Goal: Information Seeking & Learning: Compare options

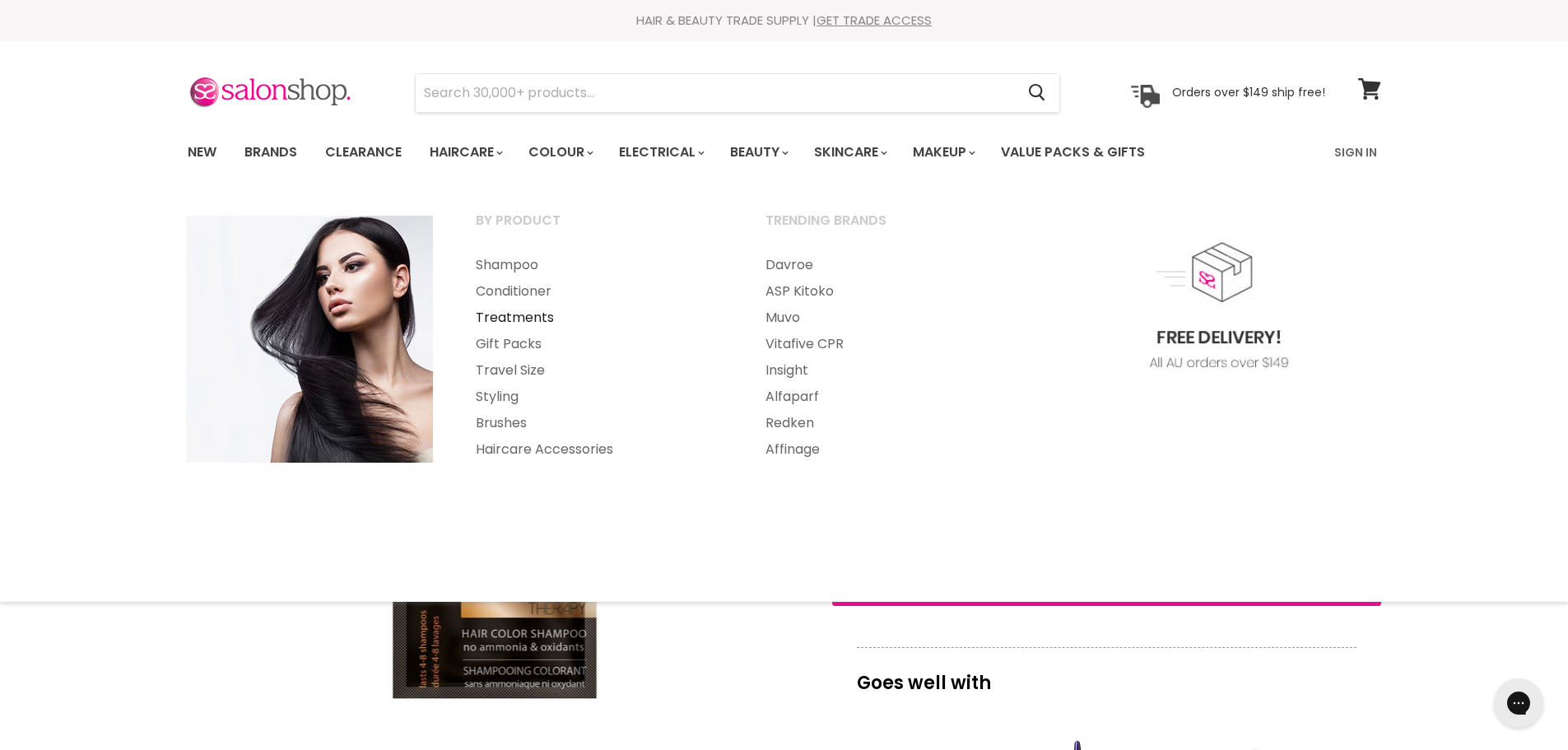
click at [518, 318] on link "Treatments" at bounding box center [599, 318] width 286 height 27
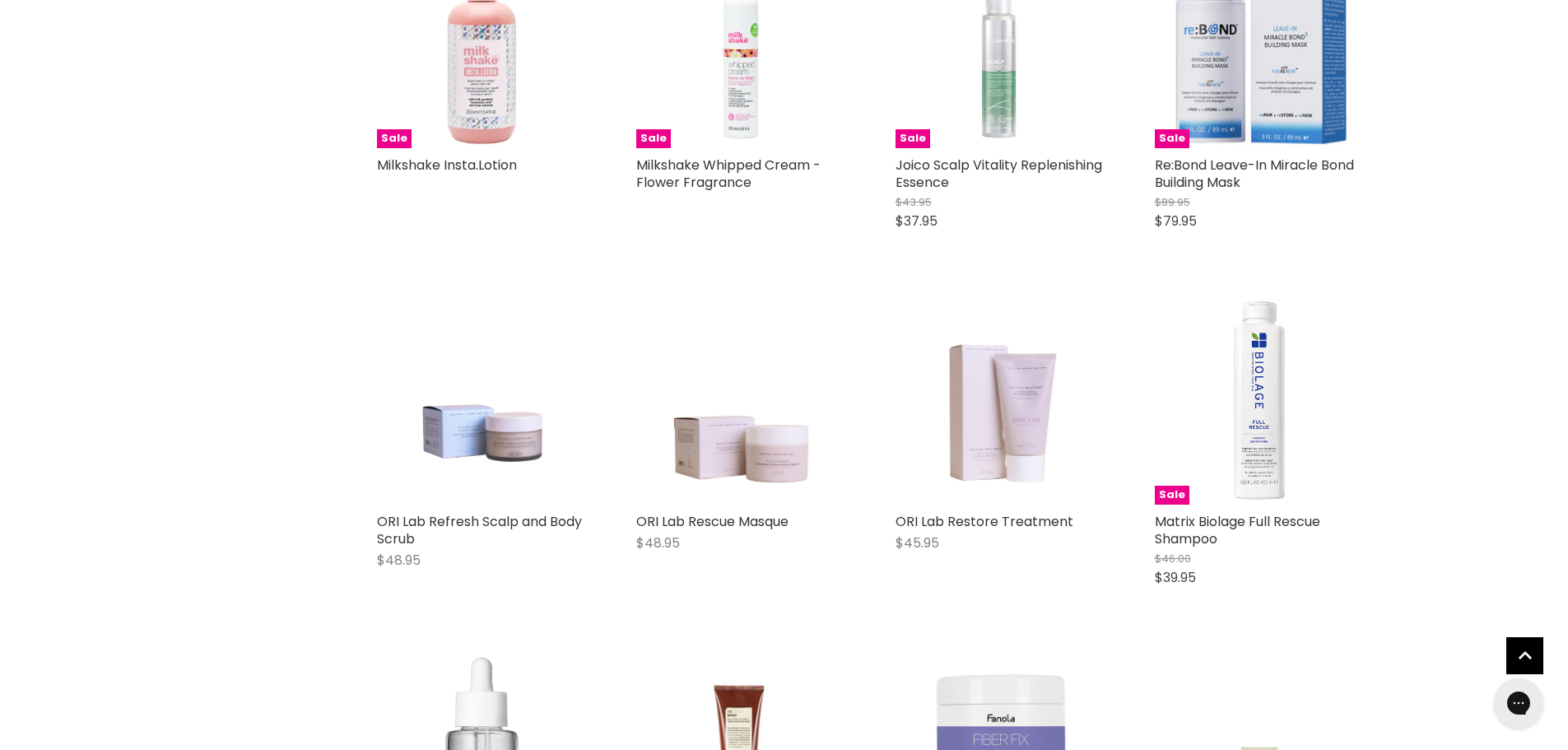
scroll to position [906, 0]
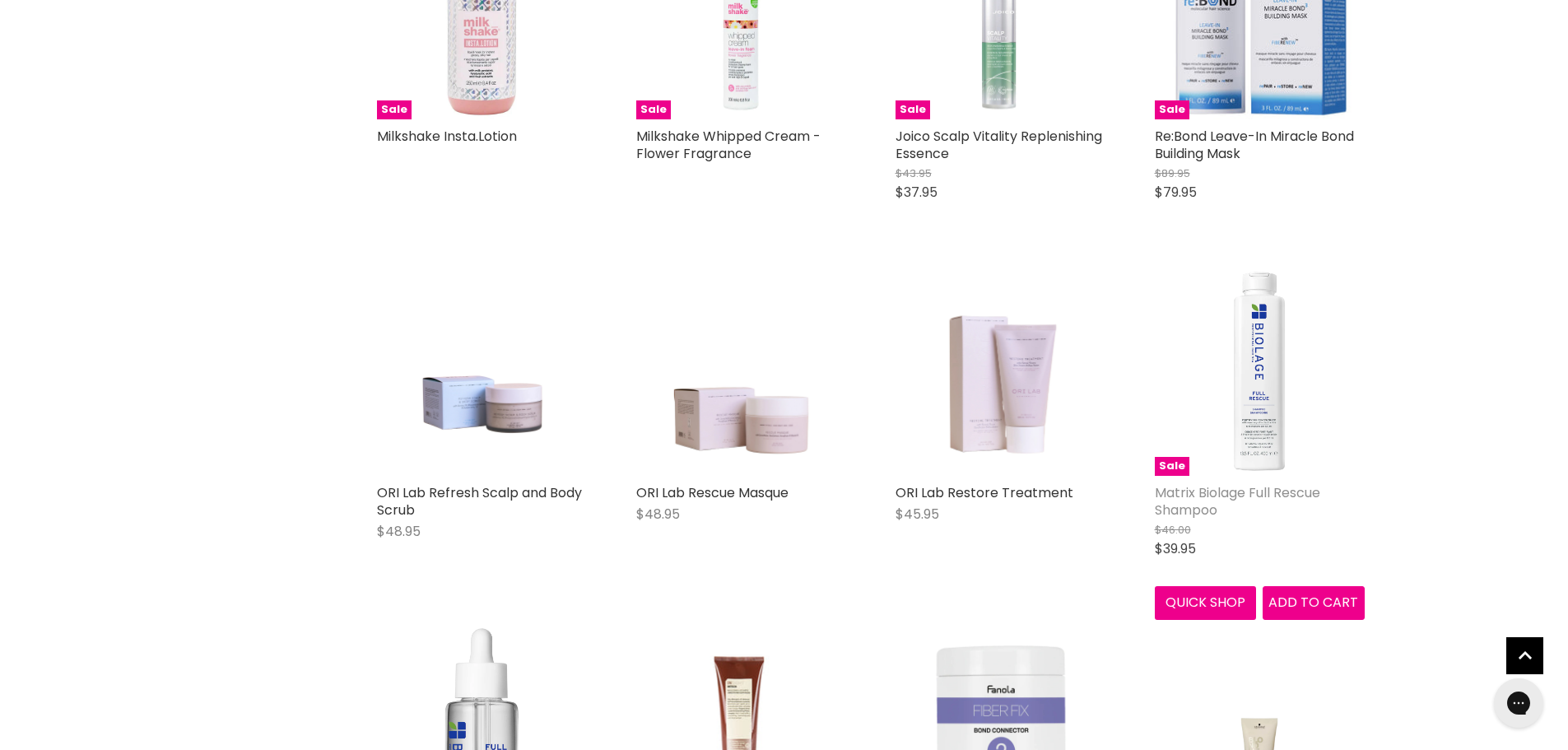
click at [1185, 499] on link "Matrix Biolage Full Rescue Shampoo" at bounding box center [1238, 501] width 166 height 36
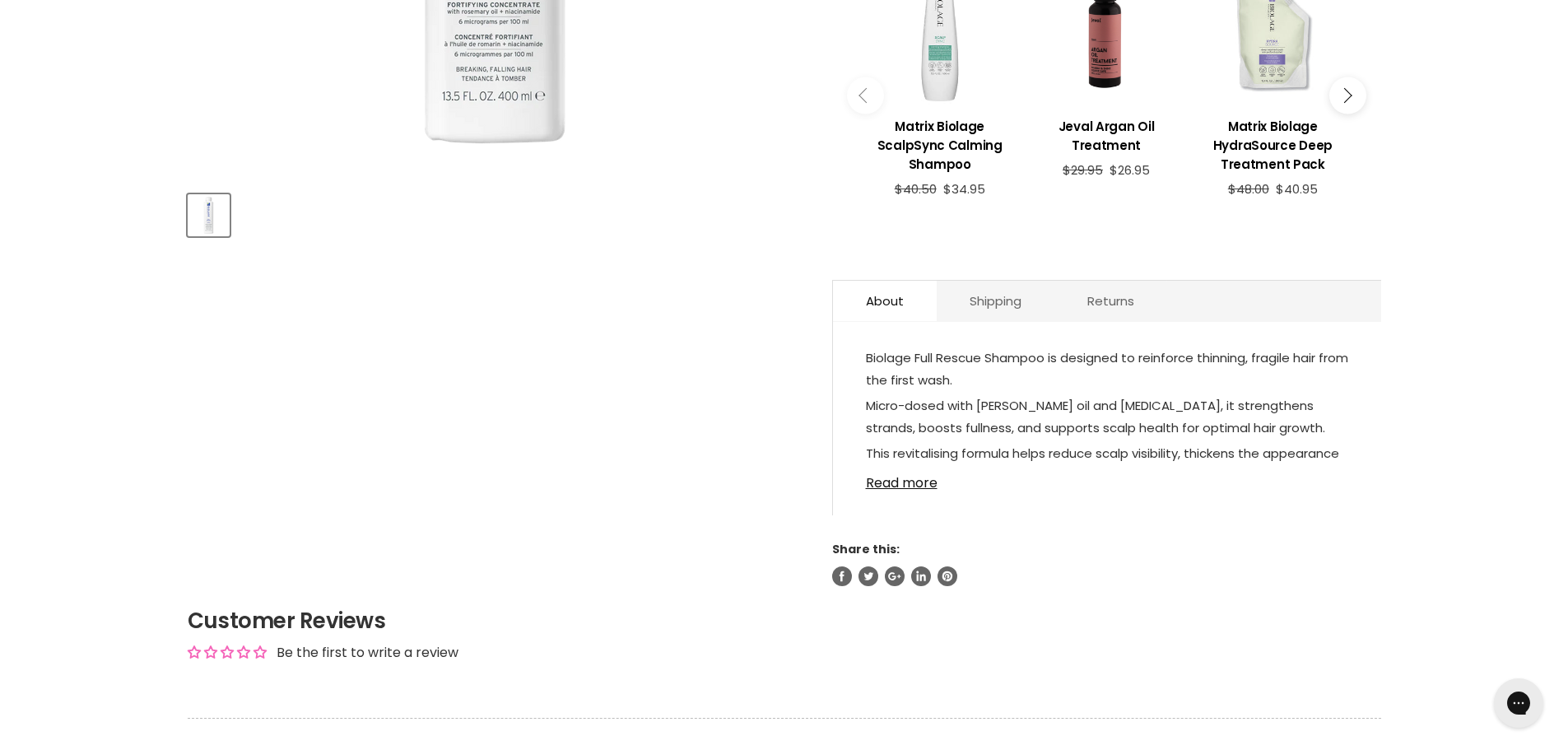
scroll to position [659, 0]
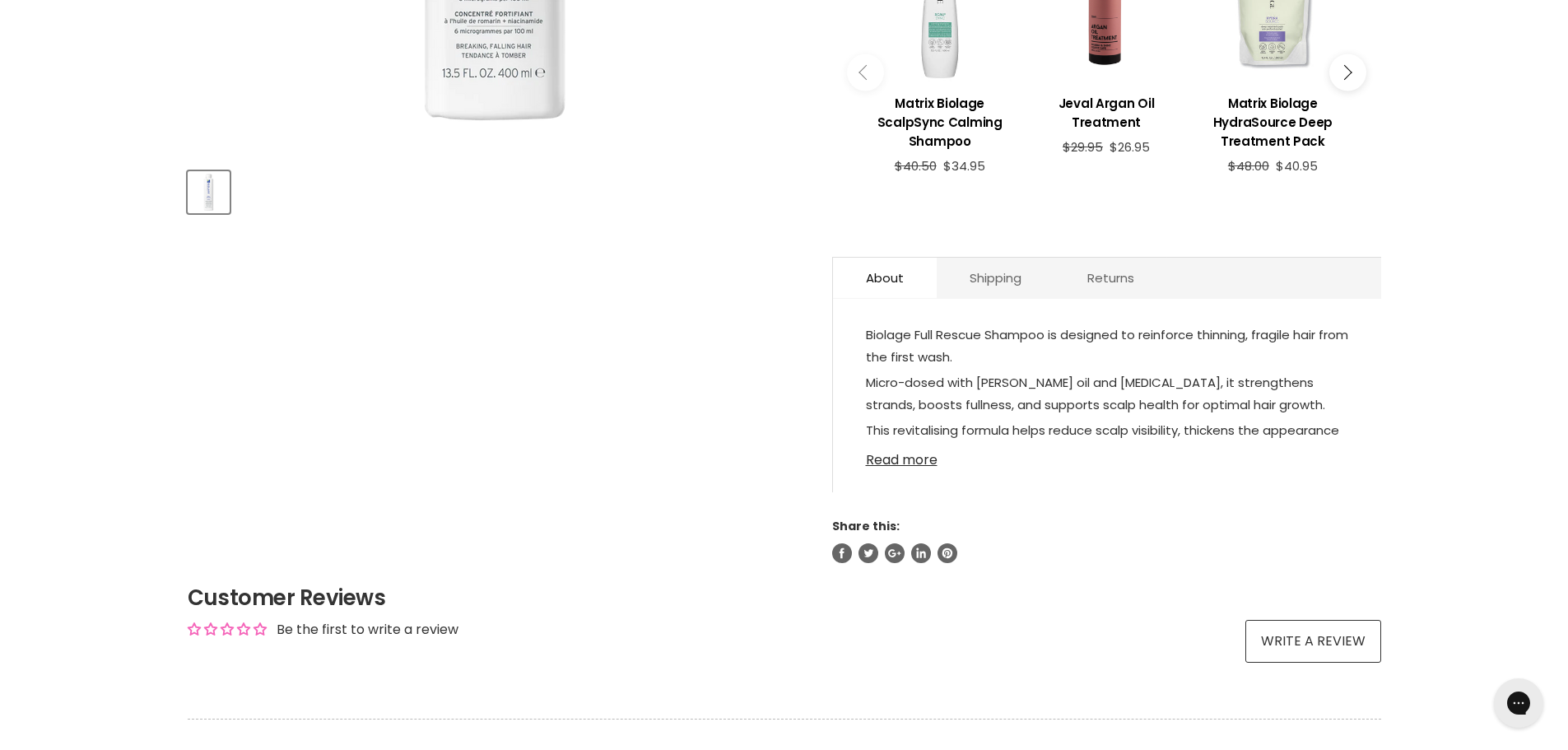
click at [899, 443] on link "Read more" at bounding box center [1107, 455] width 482 height 25
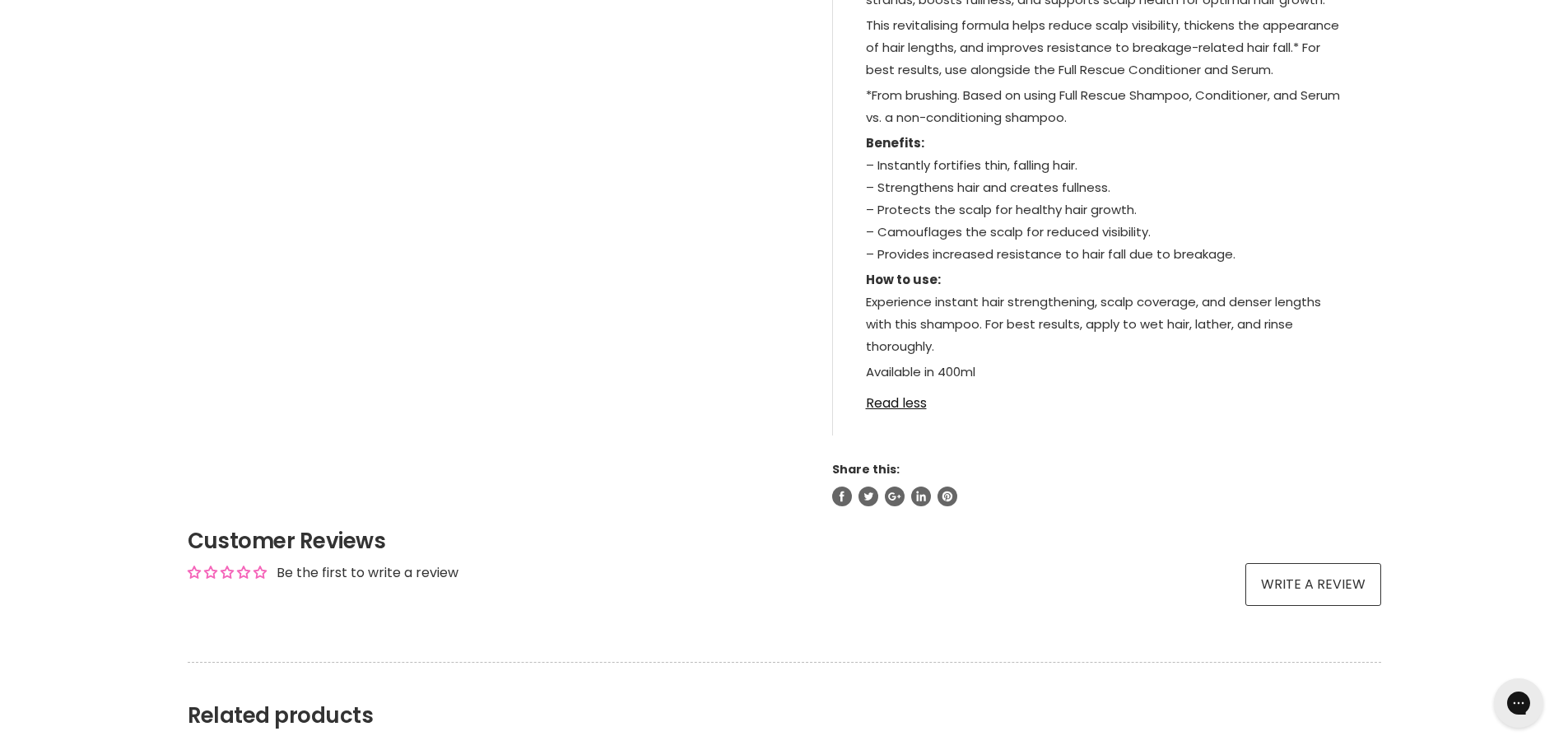
scroll to position [1071, 0]
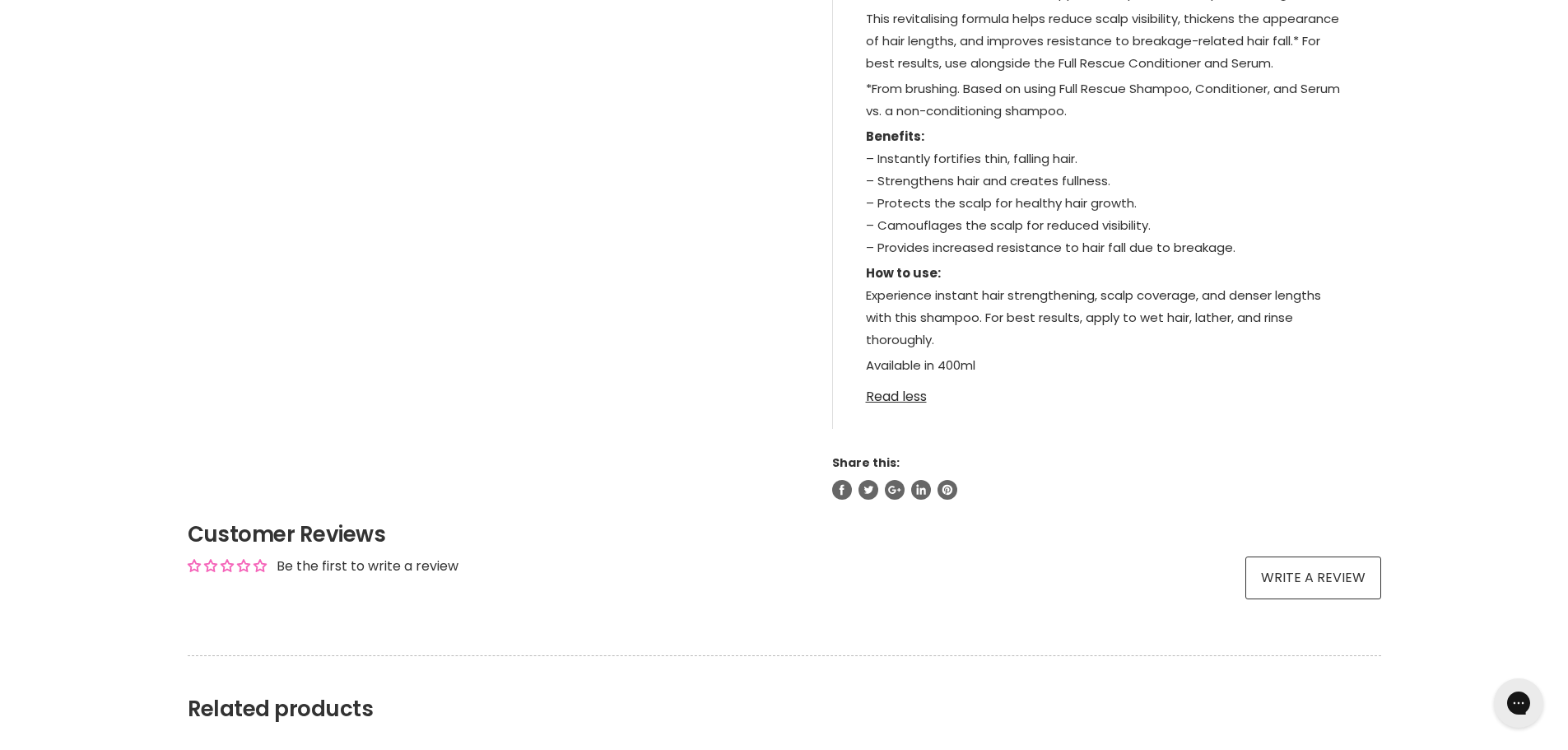
click at [895, 379] on link "Read less" at bounding box center [1107, 391] width 482 height 25
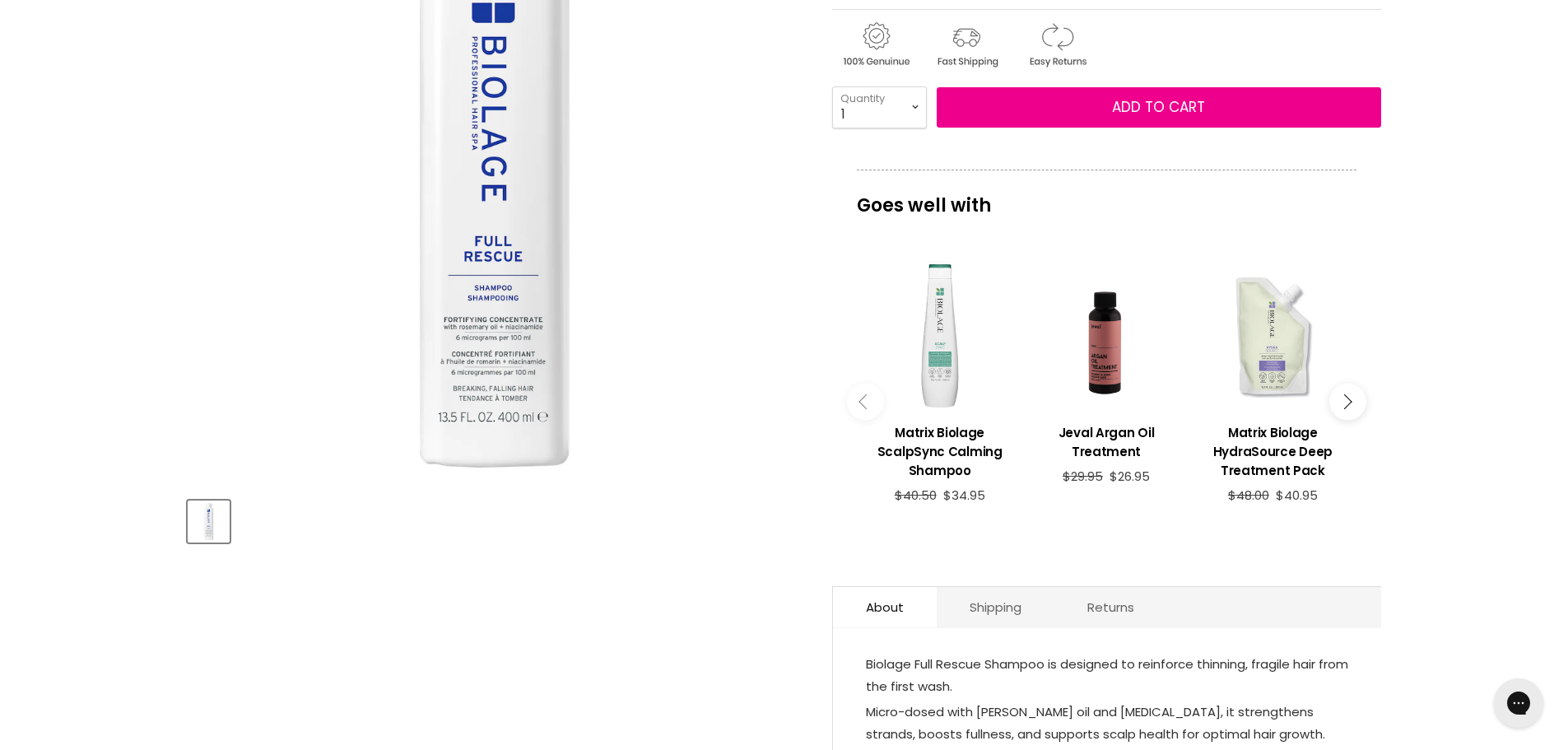
scroll to position [82, 0]
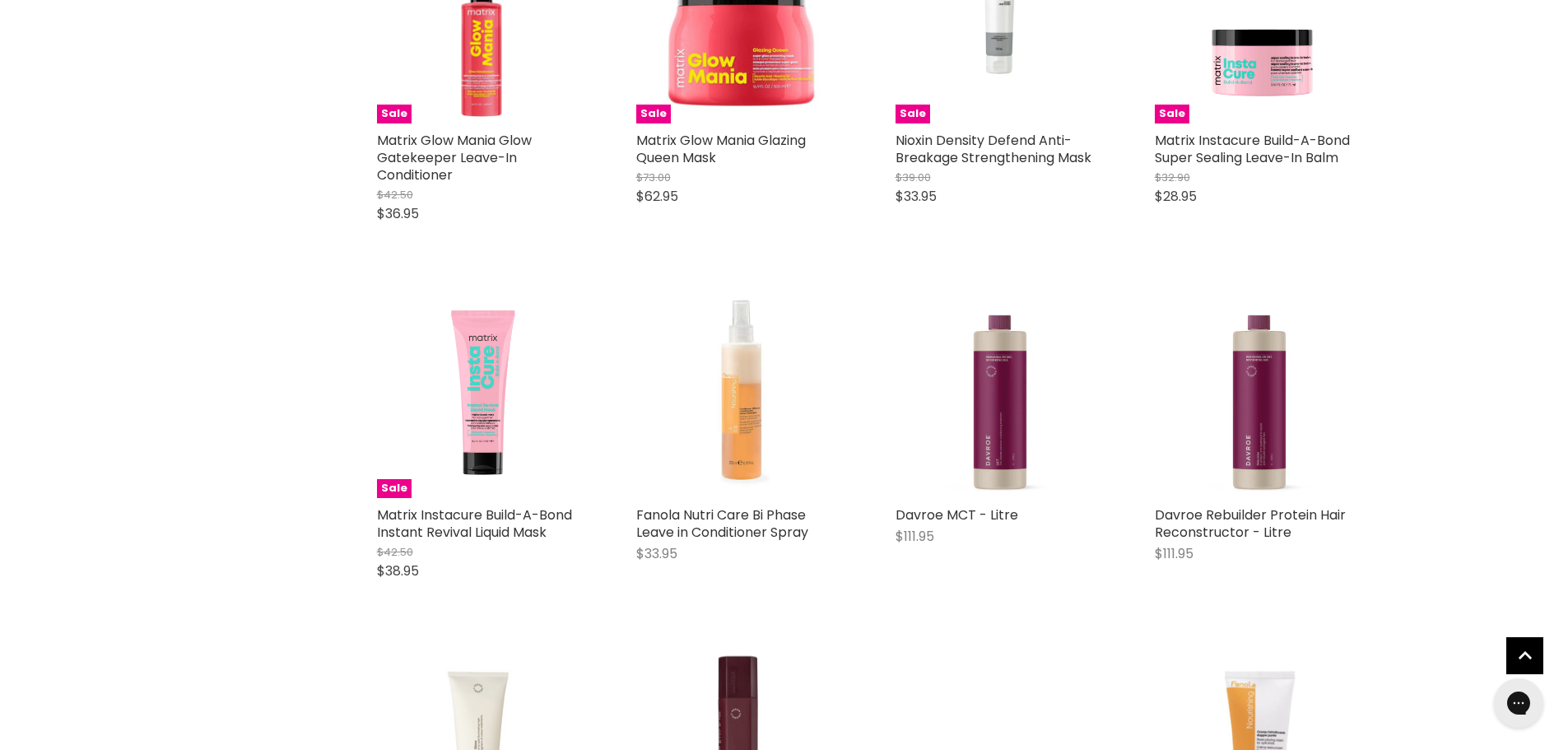
scroll to position [3874, 0]
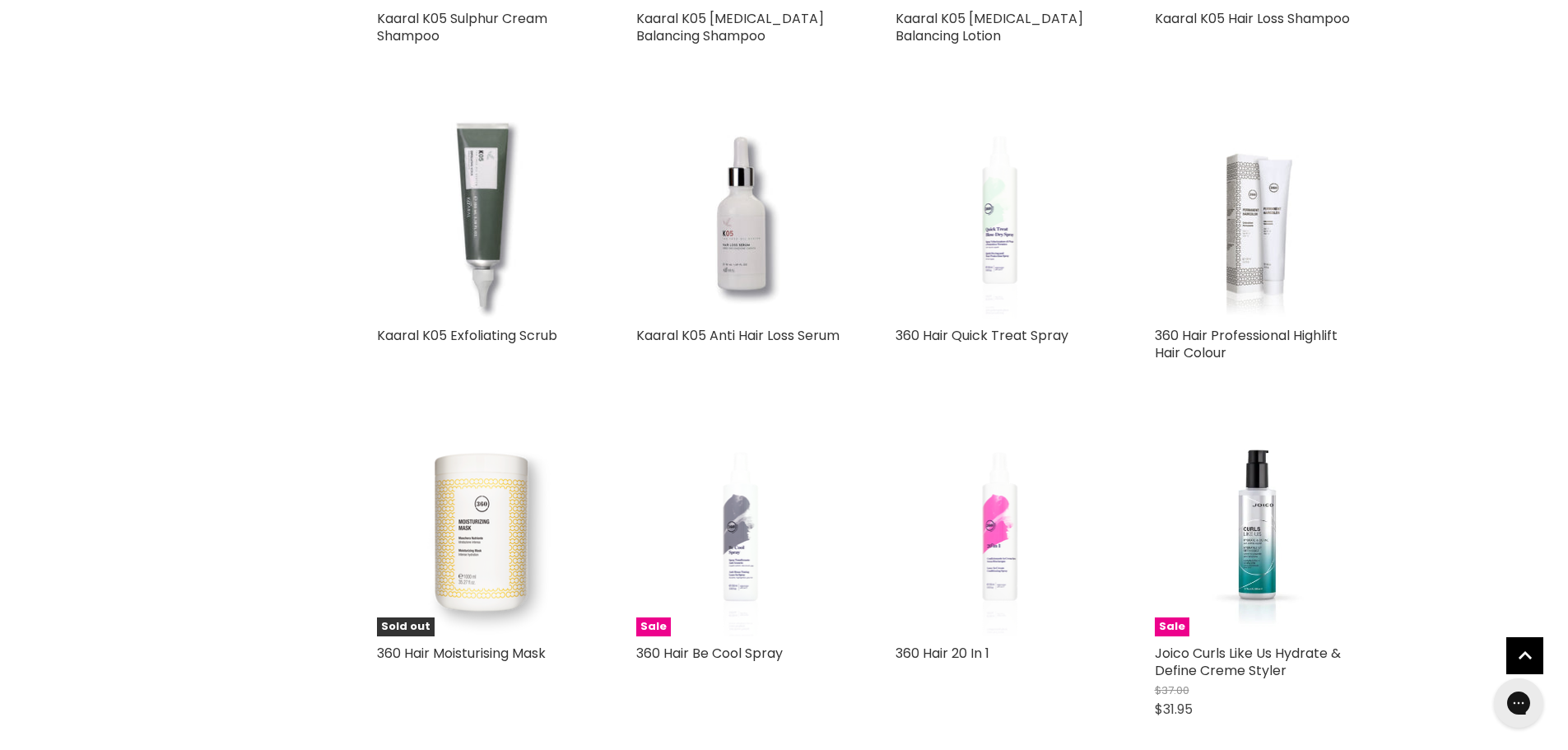
scroll to position [7992, 0]
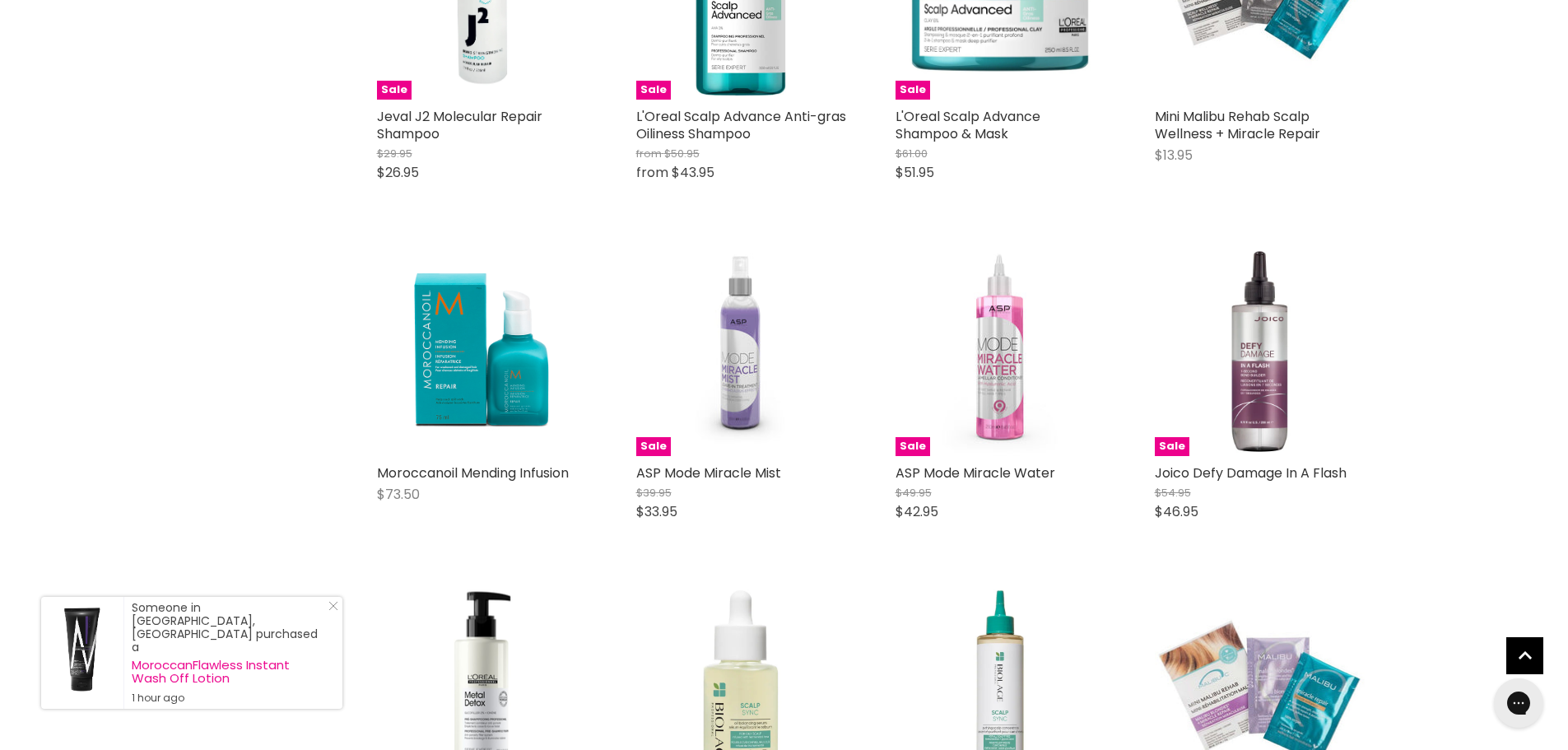
scroll to position [11286, 0]
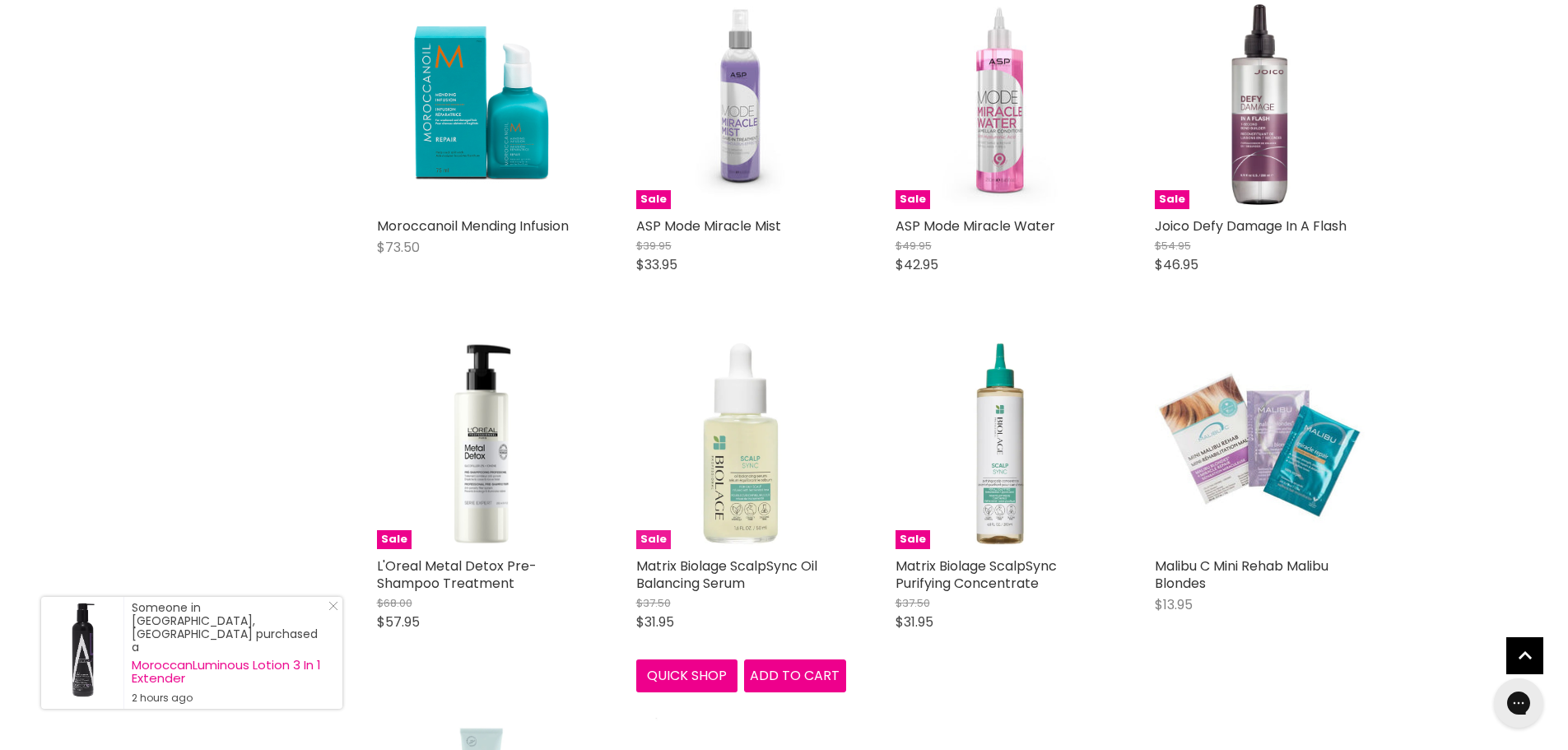
drag, startPoint x: 665, startPoint y: 445, endPoint x: 679, endPoint y: 436, distance: 16.6
click at [665, 445] on img "Main content" at bounding box center [741, 444] width 210 height 210
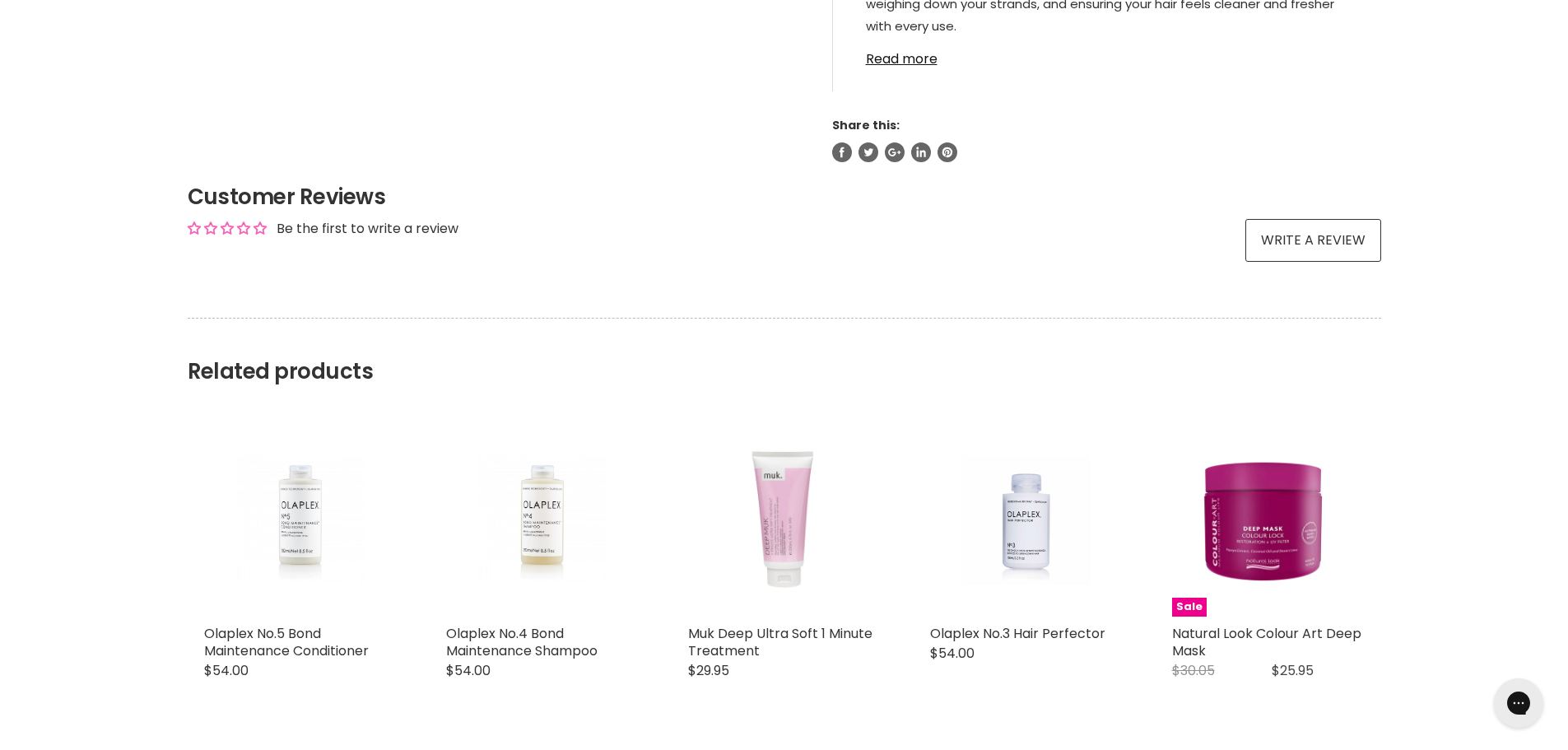
scroll to position [1153, 0]
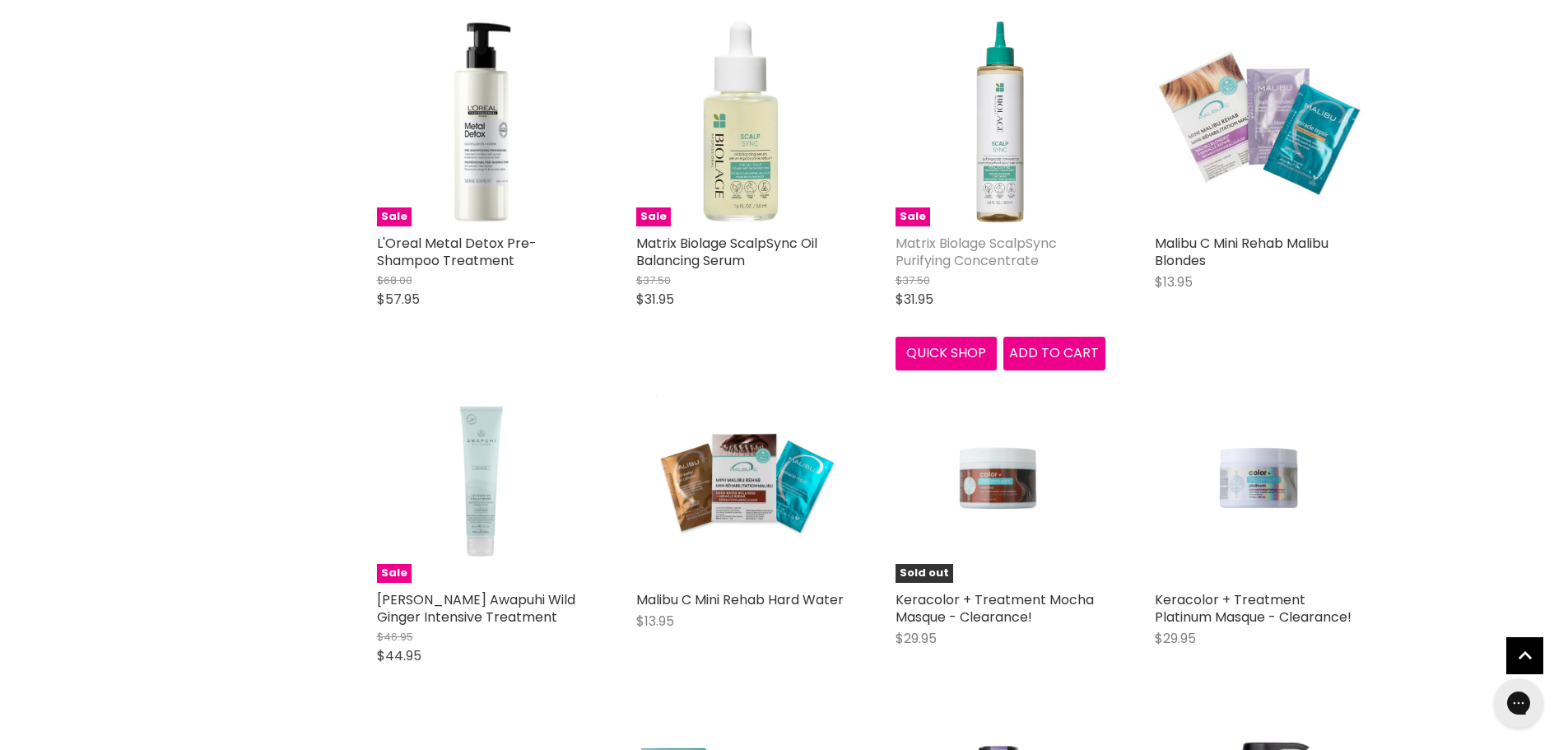
click at [998, 249] on link "Matrix Biolage ScalpSync Purifying Concentrate" at bounding box center [976, 252] width 161 height 36
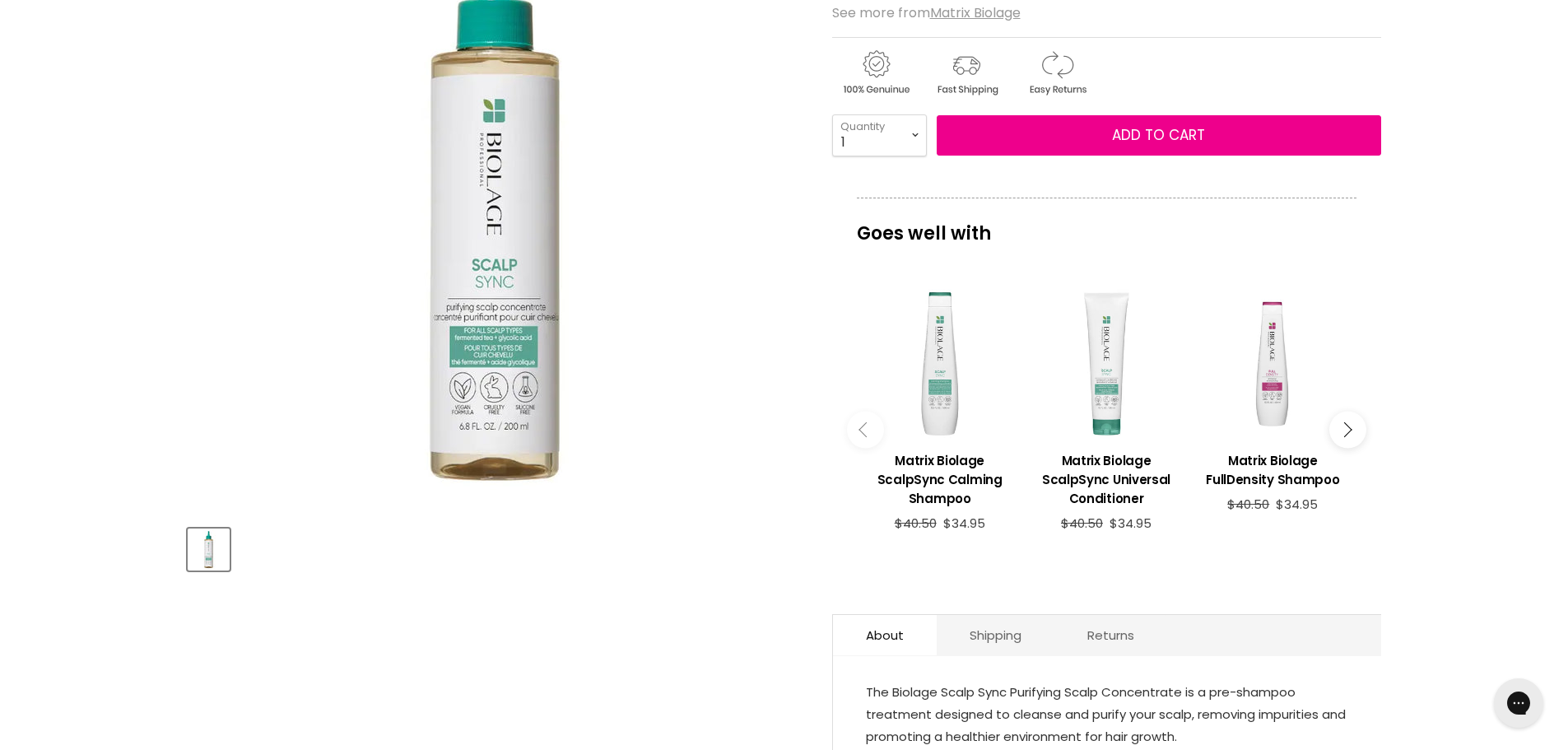
scroll to position [494, 0]
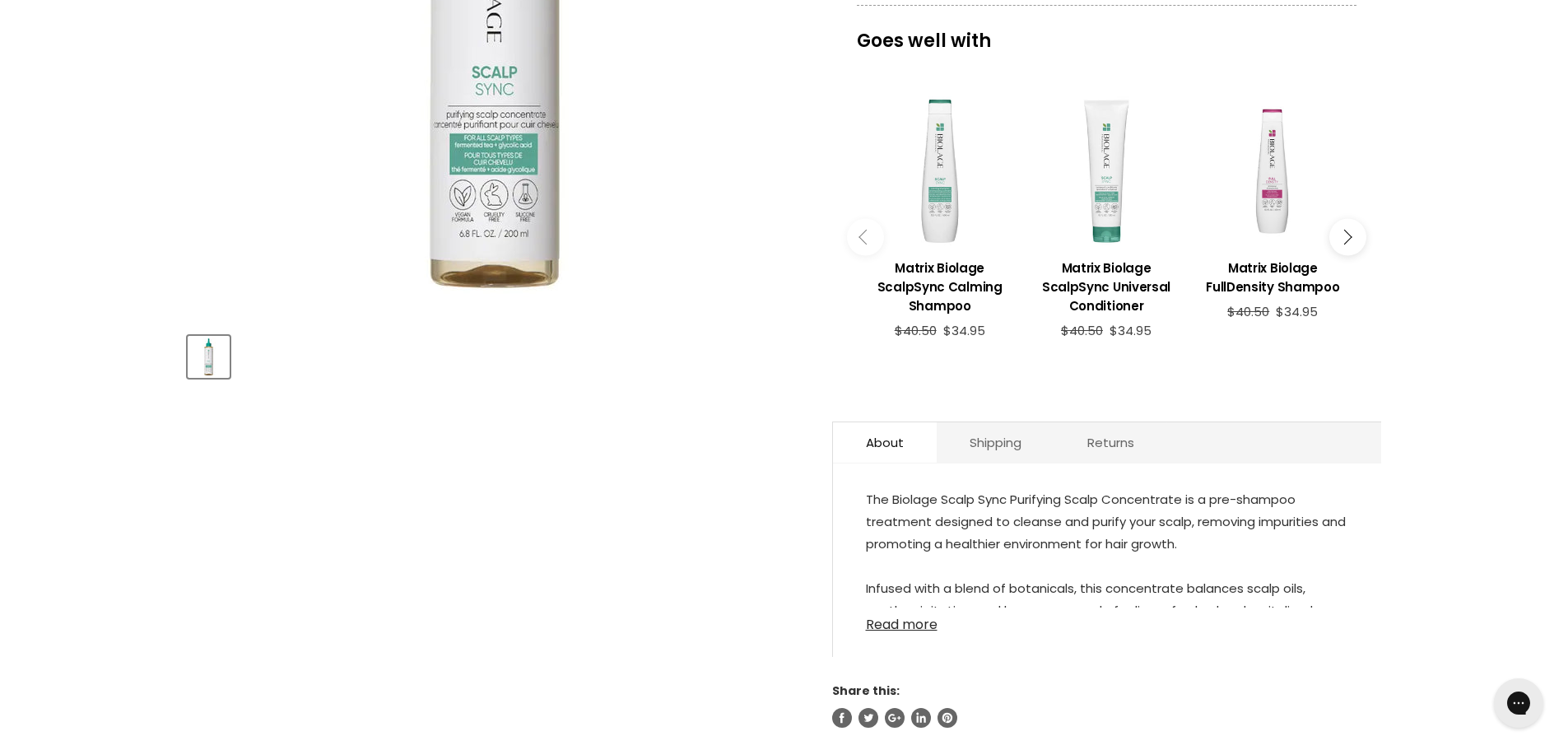
click at [903, 608] on link "Read more" at bounding box center [1107, 620] width 482 height 25
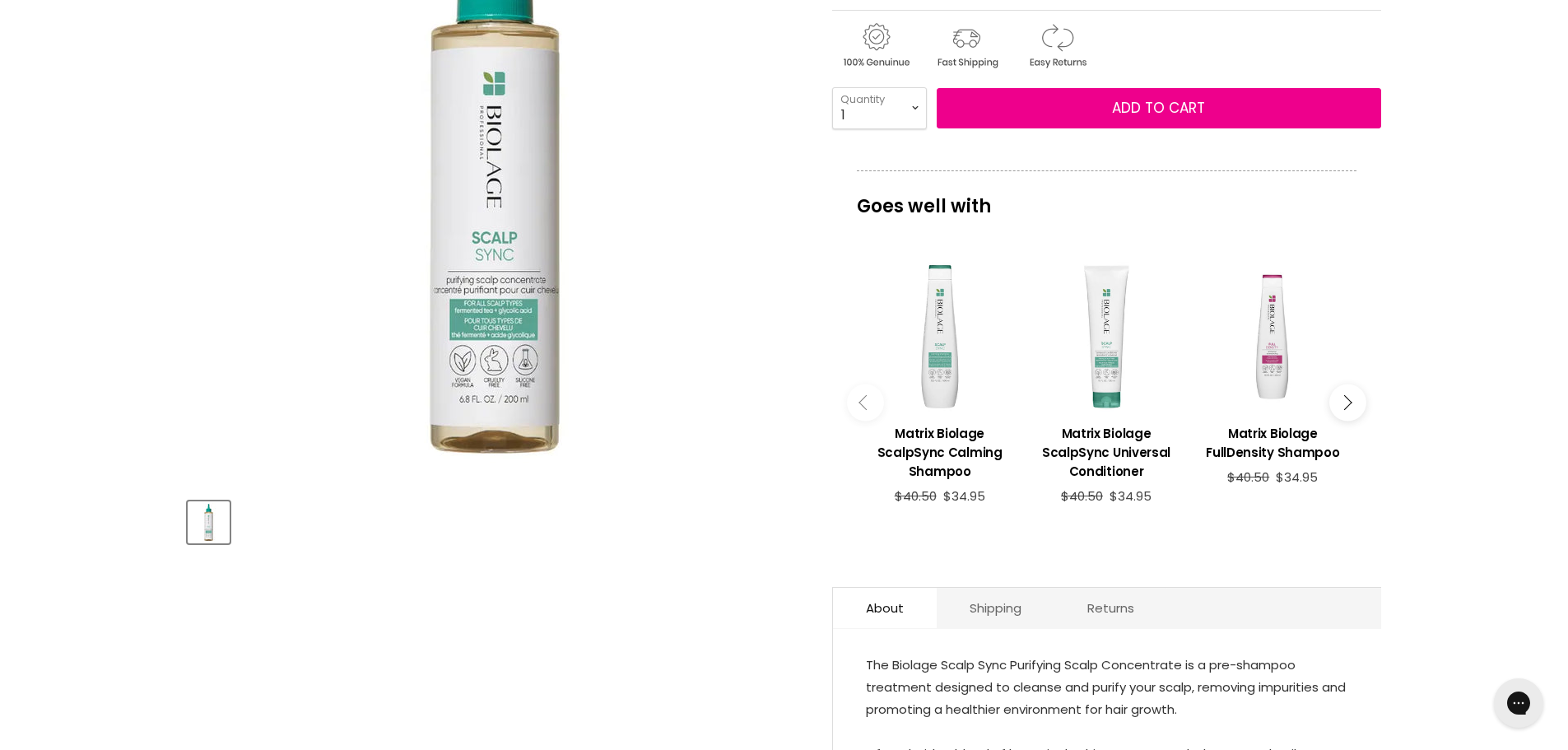
scroll to position [165, 0]
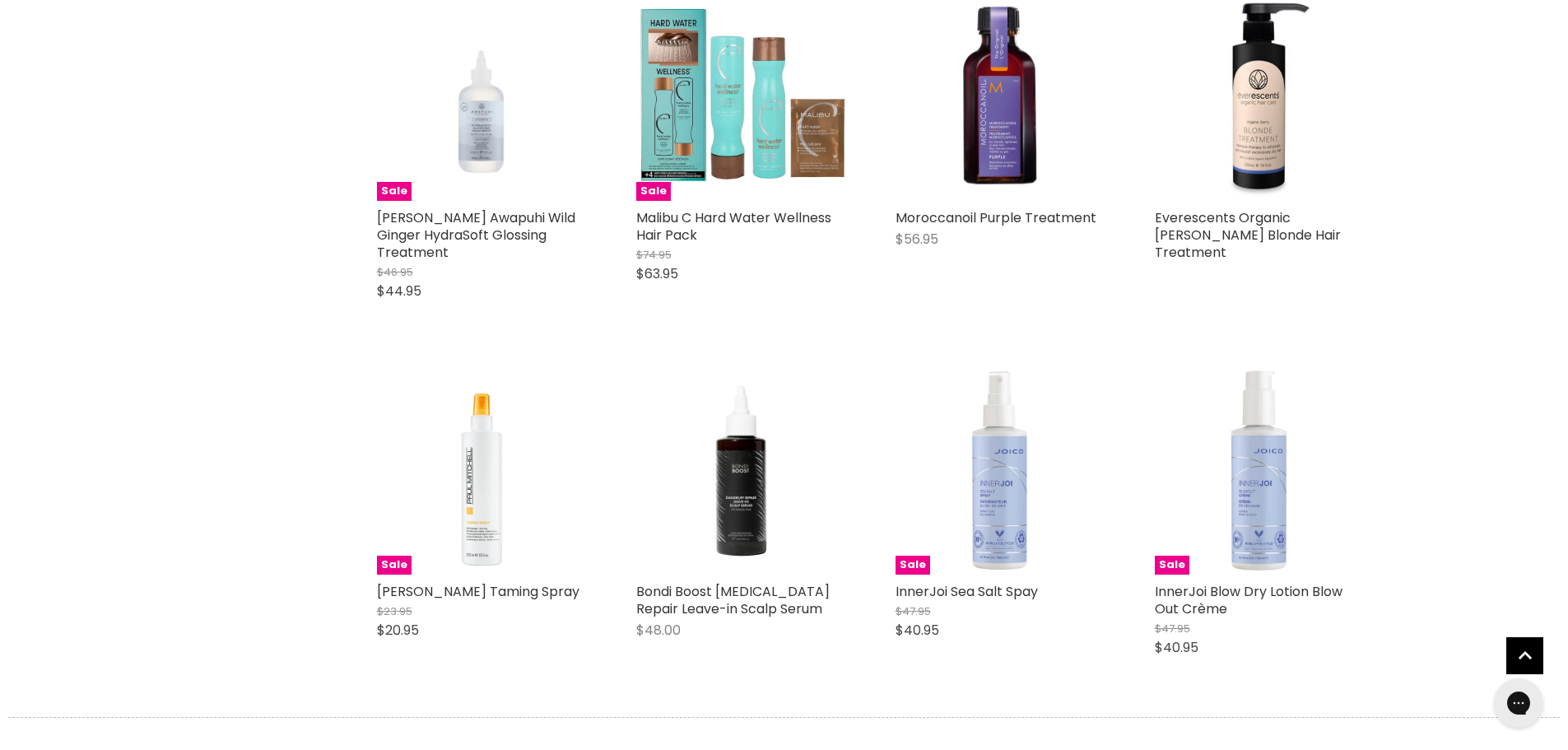
scroll to position [4038, 0]
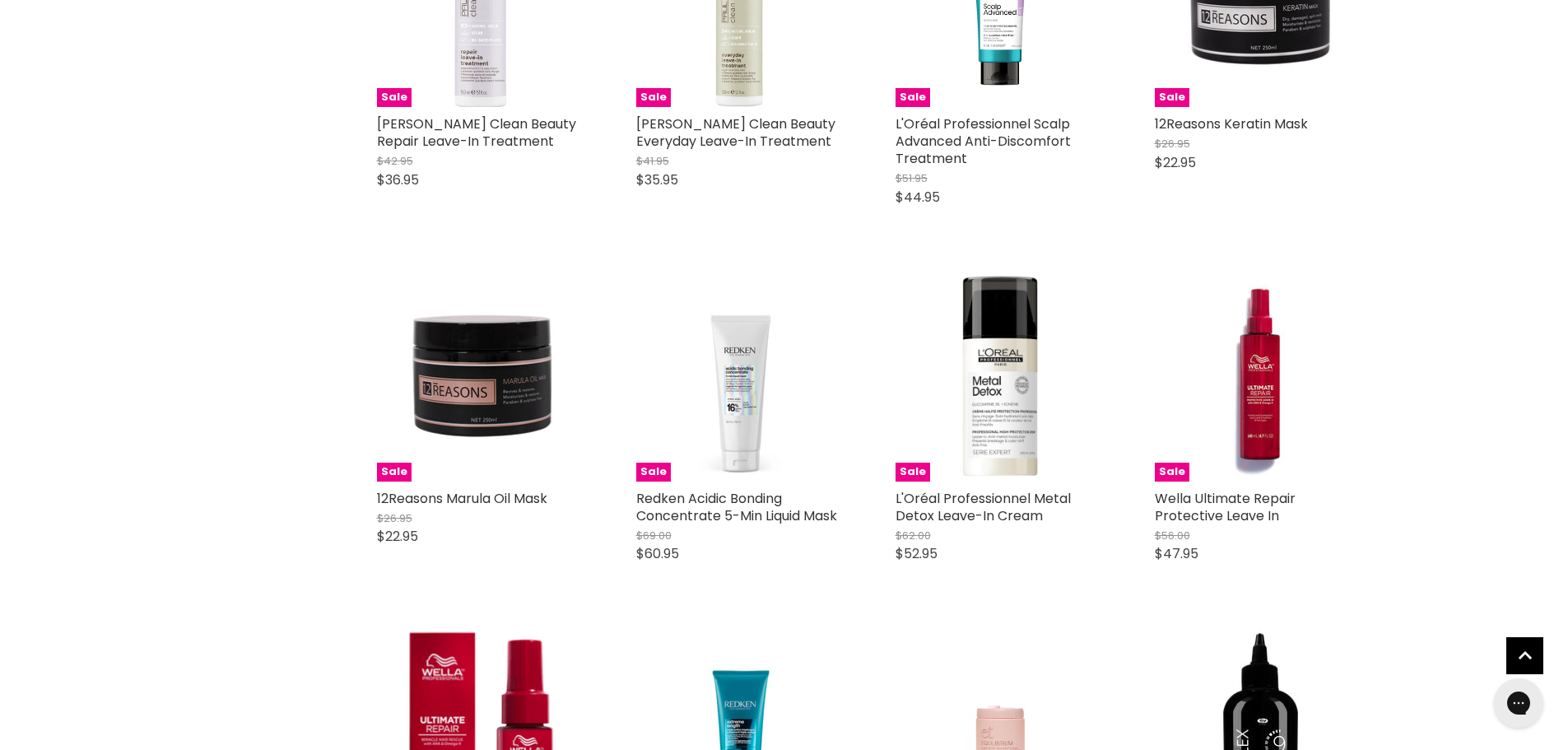
scroll to position [7662, 0]
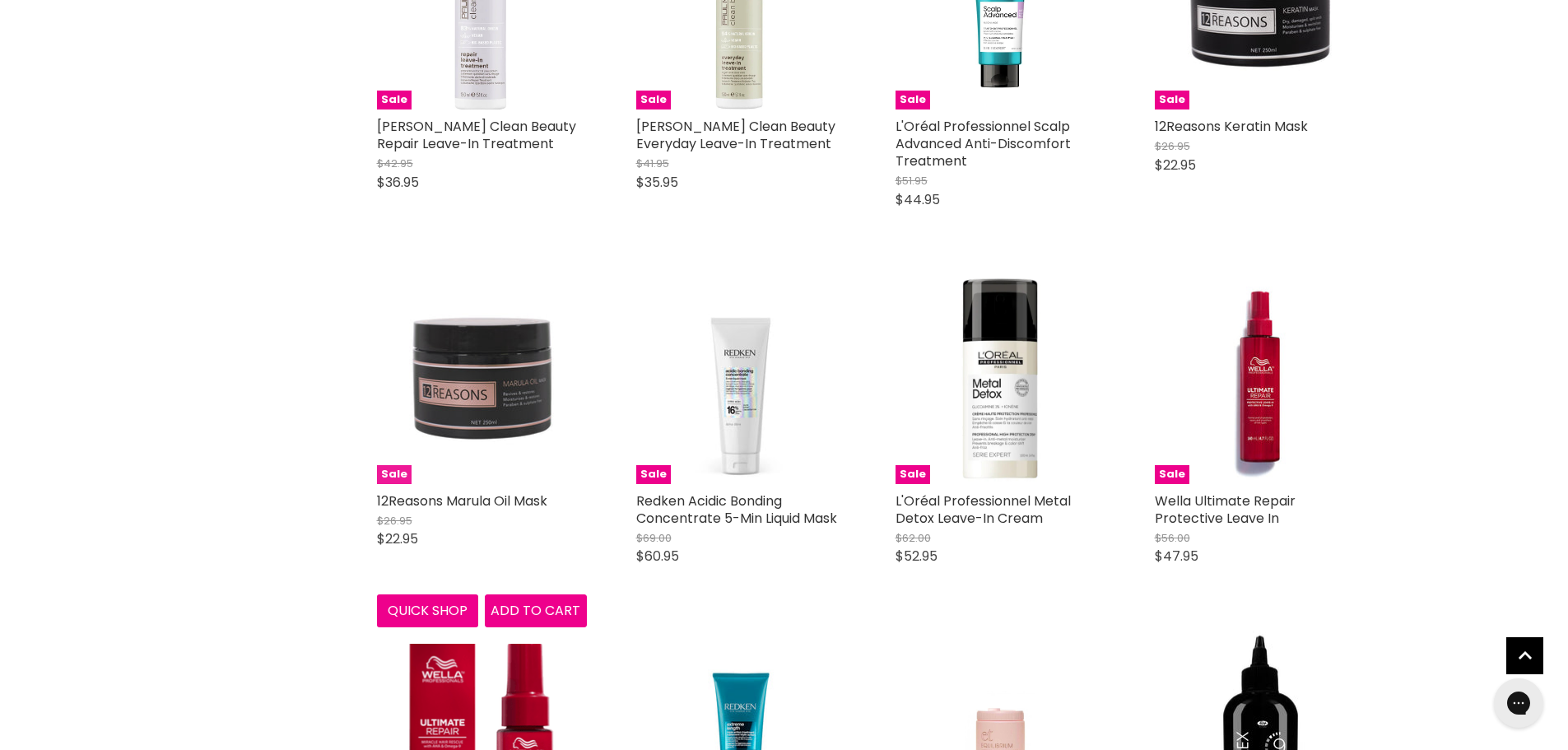
click at [473, 370] on img "Main content" at bounding box center [482, 379] width 210 height 210
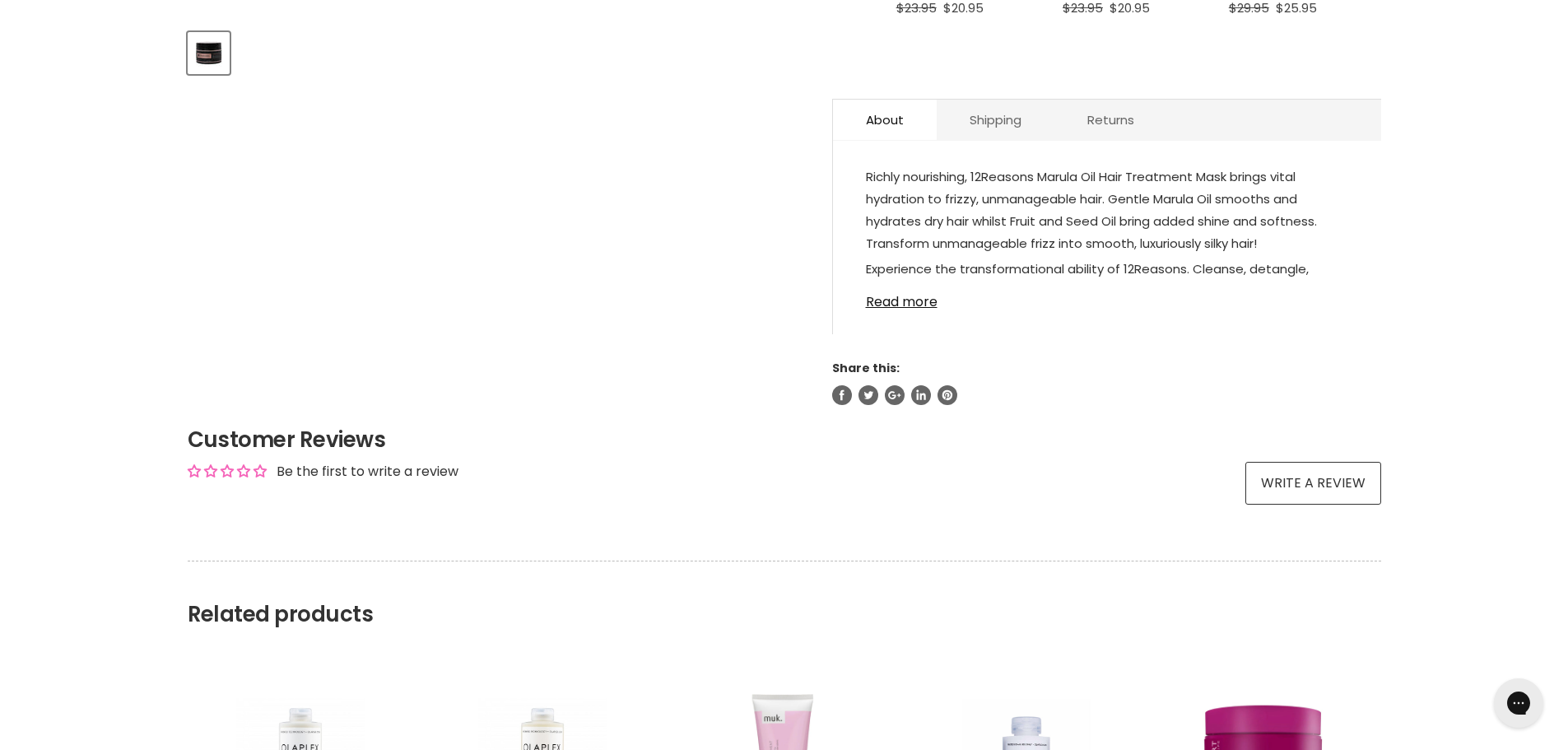
scroll to position [824, 0]
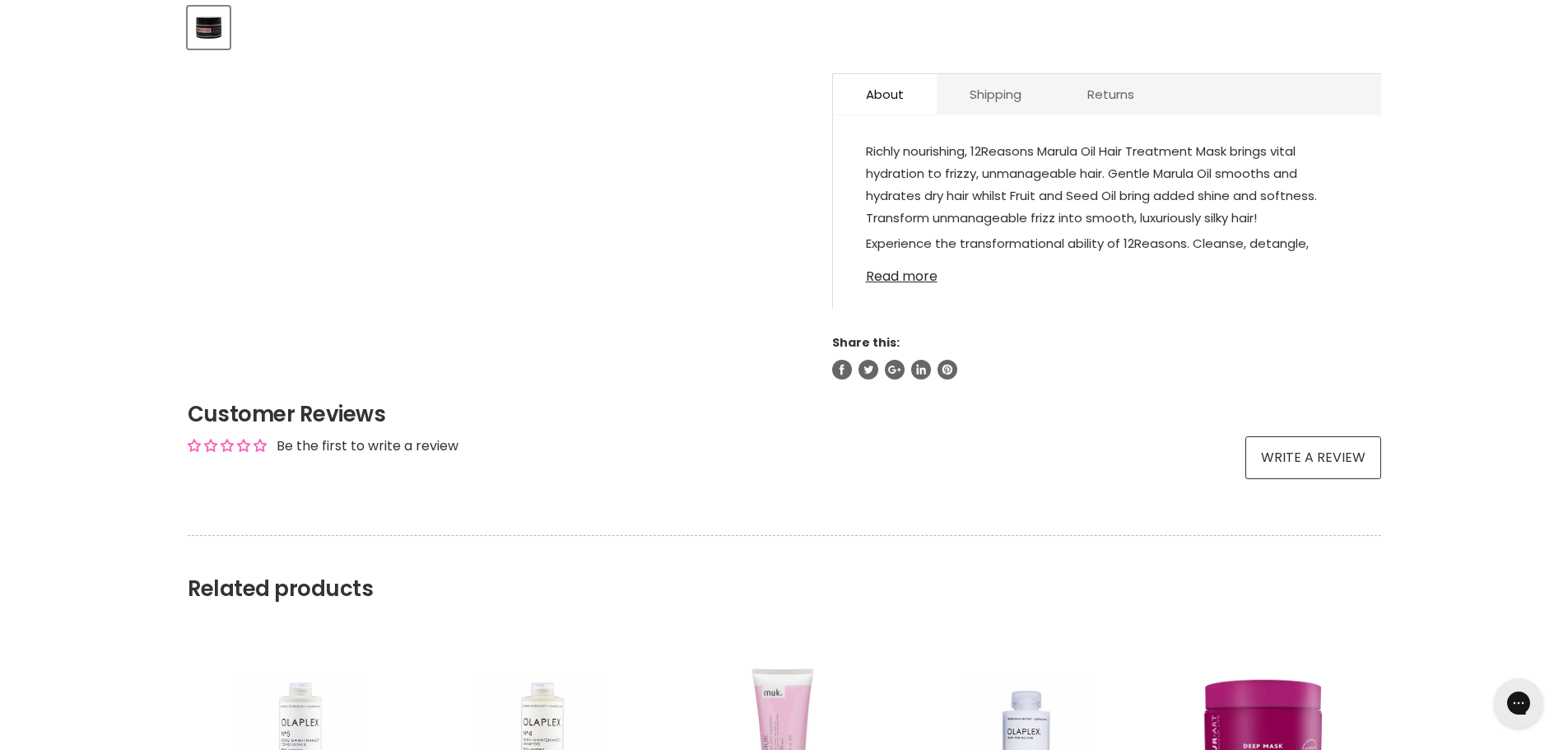
click at [896, 275] on link "Read more" at bounding box center [1107, 271] width 482 height 25
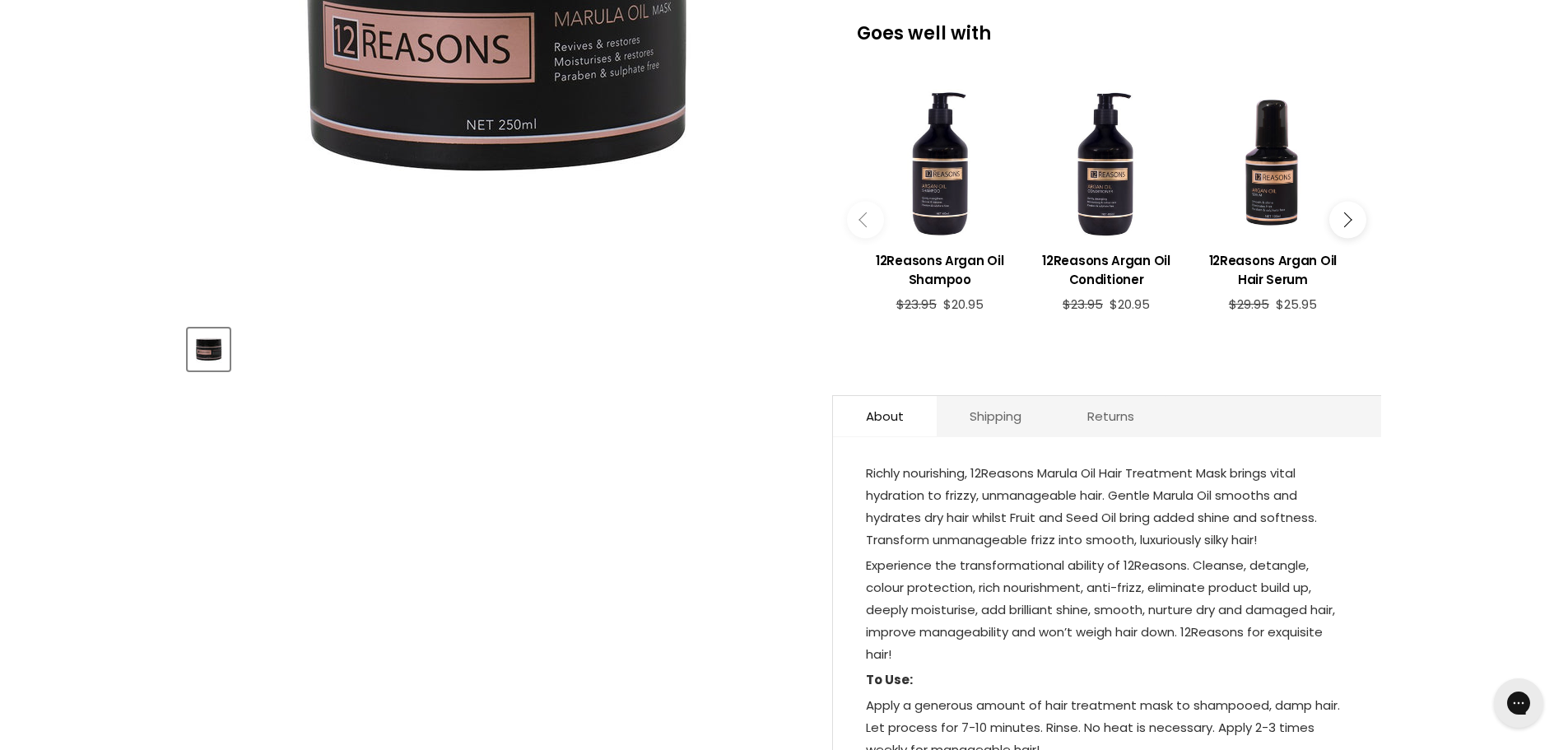
scroll to position [247, 0]
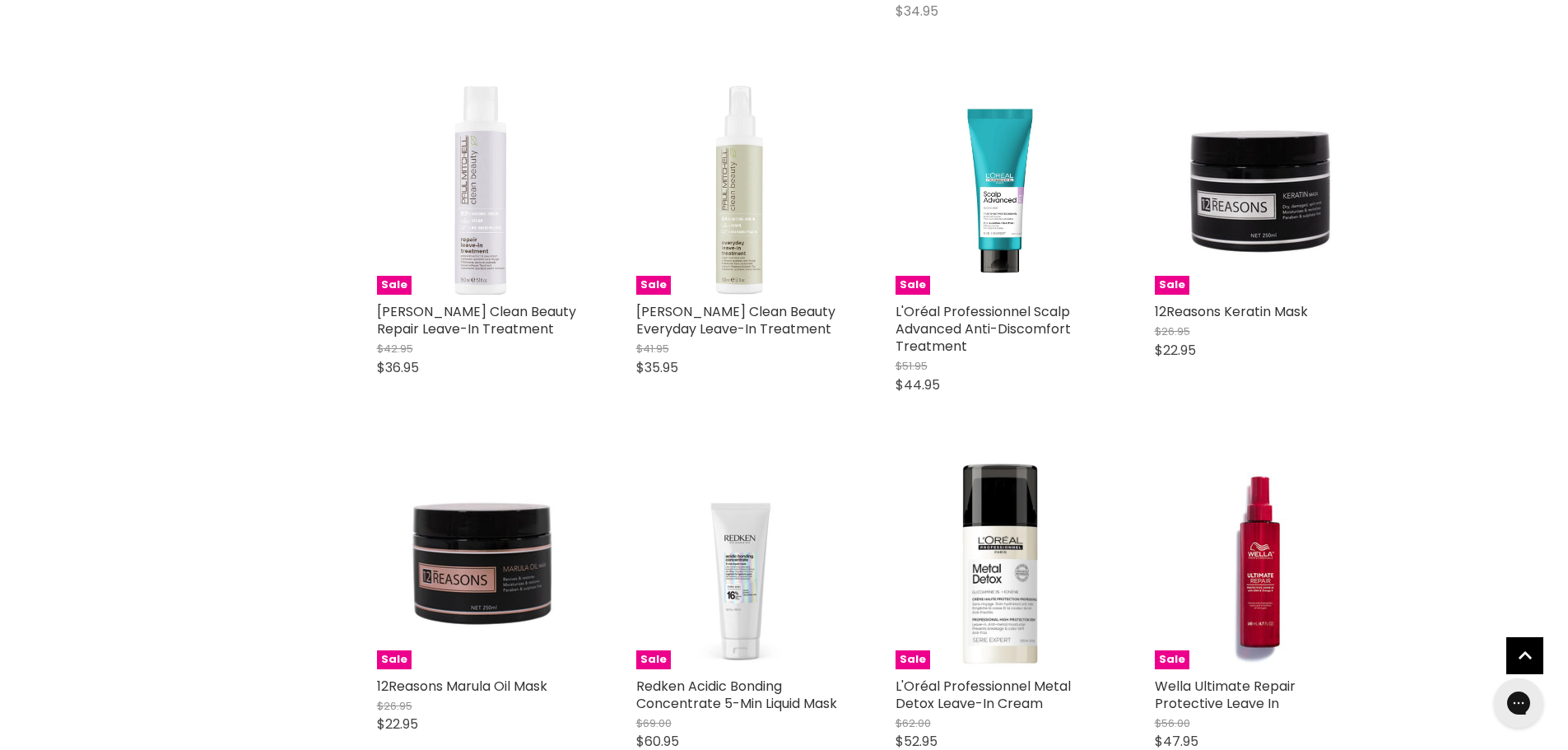
scroll to position [3173, 0]
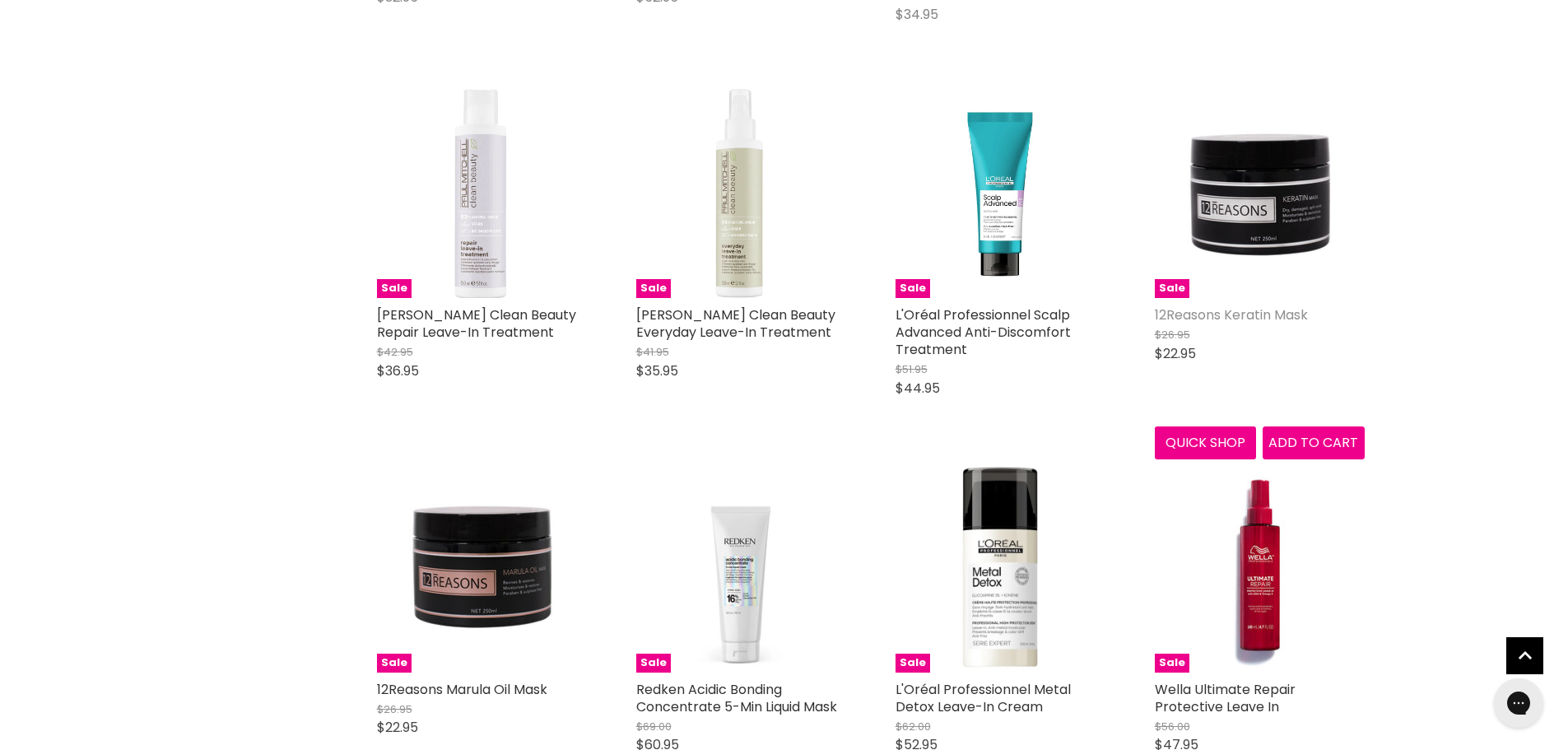
click at [1240, 305] on link "12Reasons Keratin Mask" at bounding box center [1232, 315] width 154 height 19
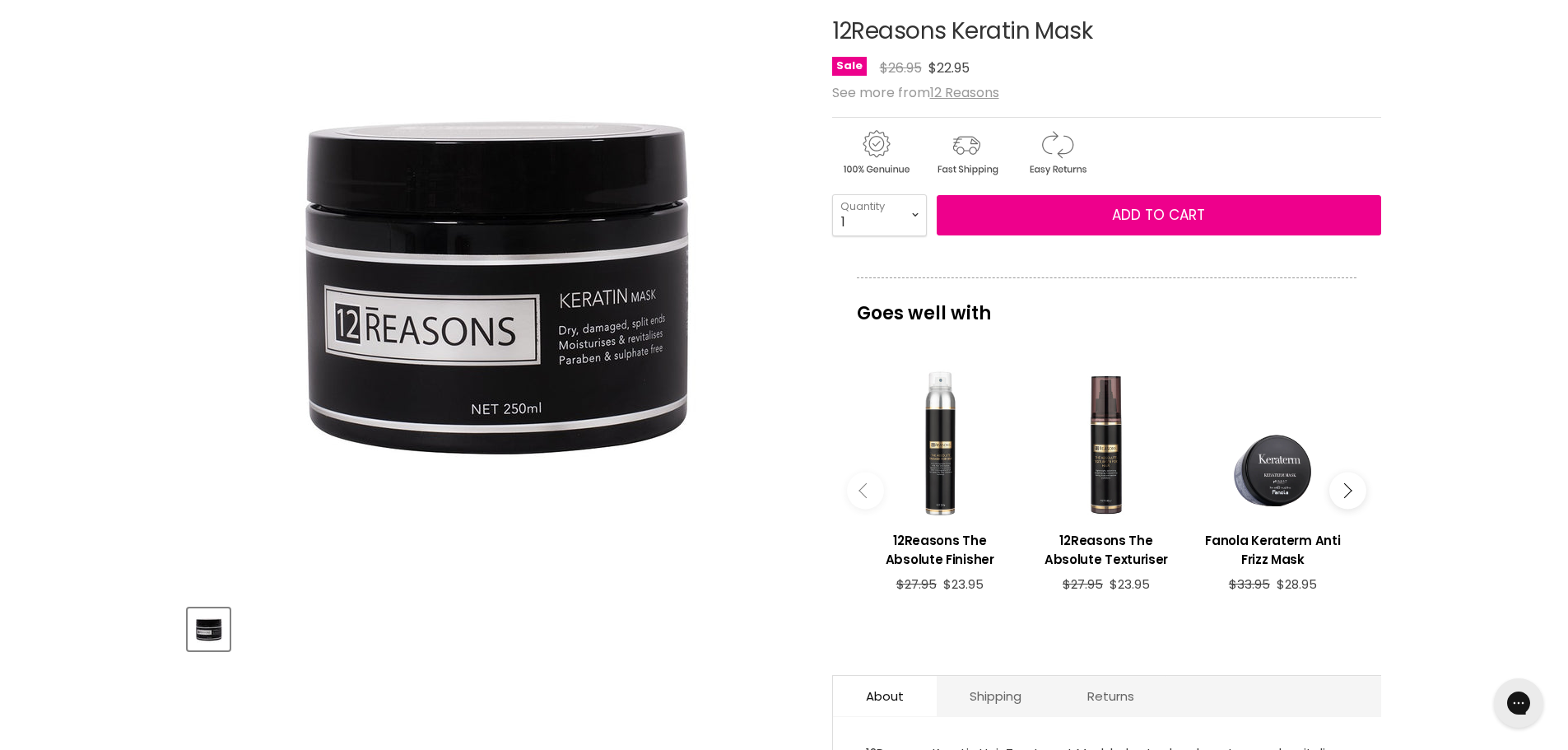
scroll to position [494, 0]
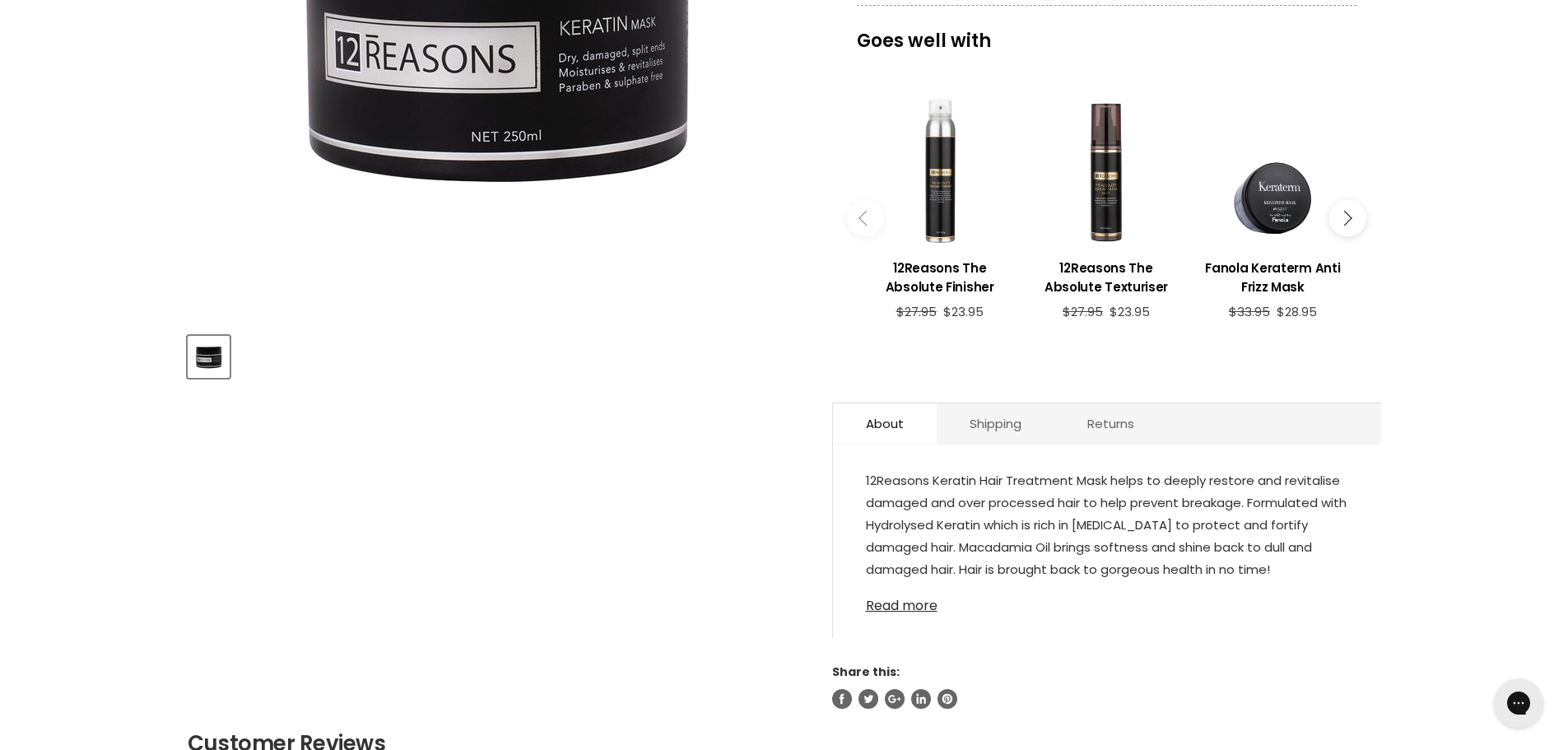
click at [909, 610] on link "Read more" at bounding box center [1107, 601] width 482 height 25
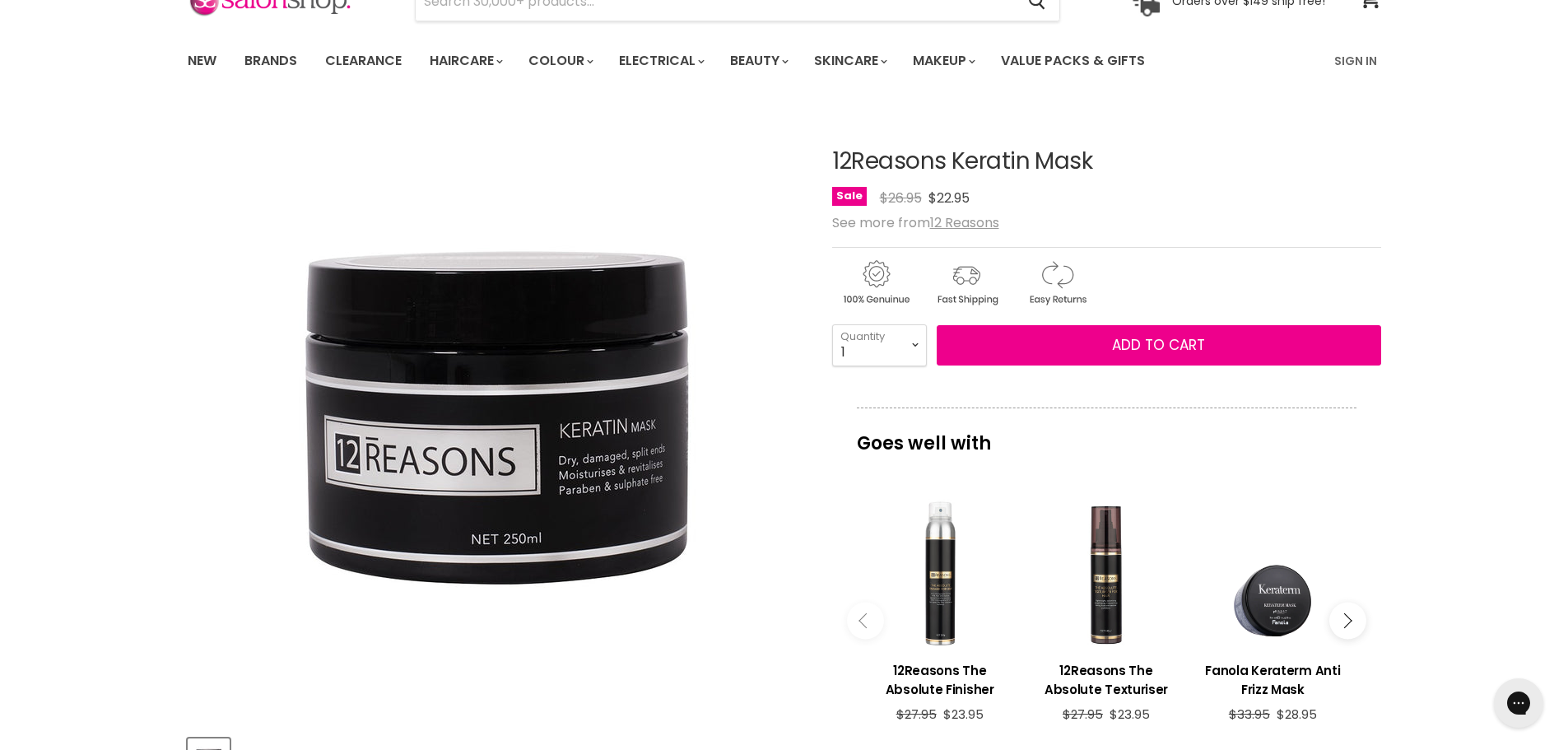
scroll to position [82, 0]
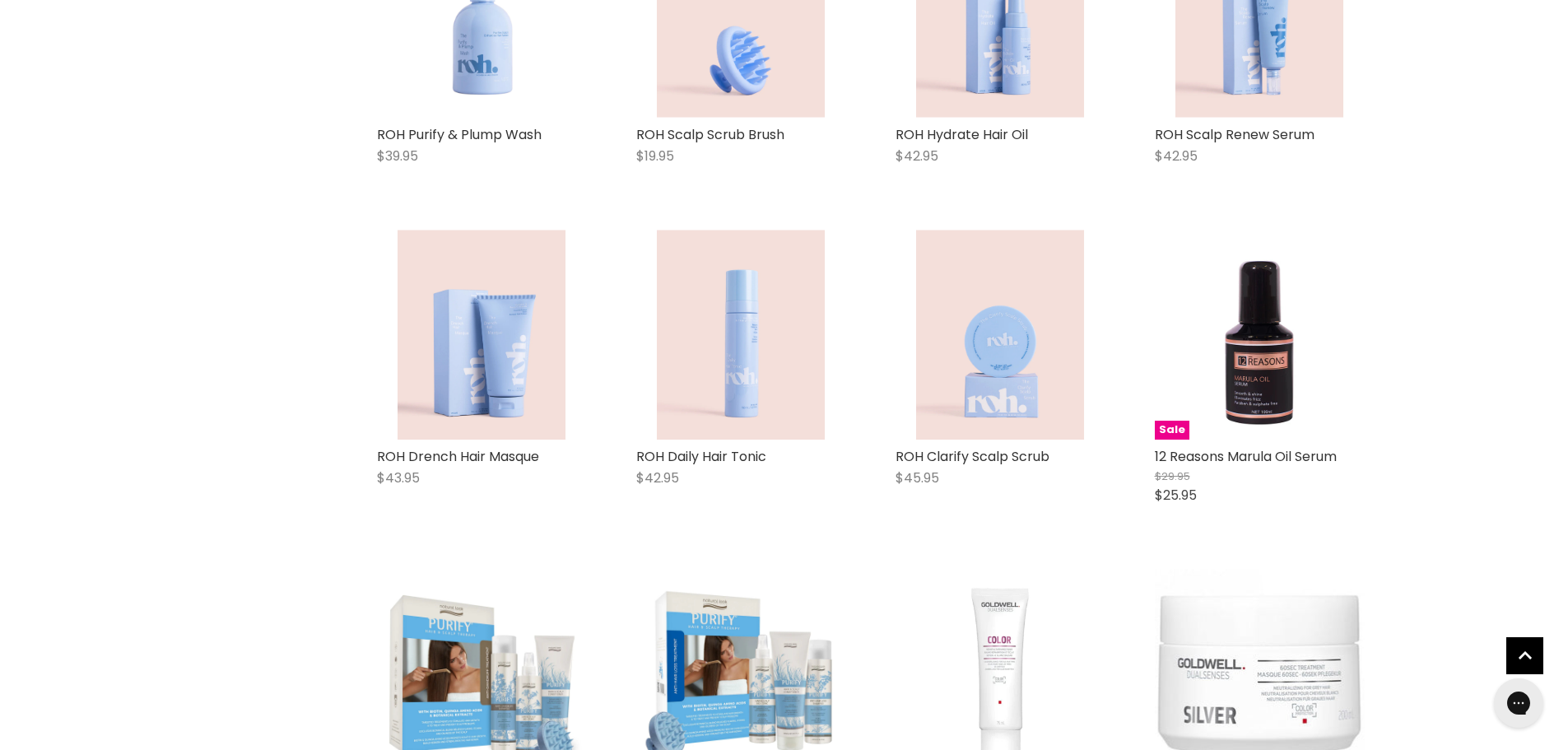
scroll to position [904, 0]
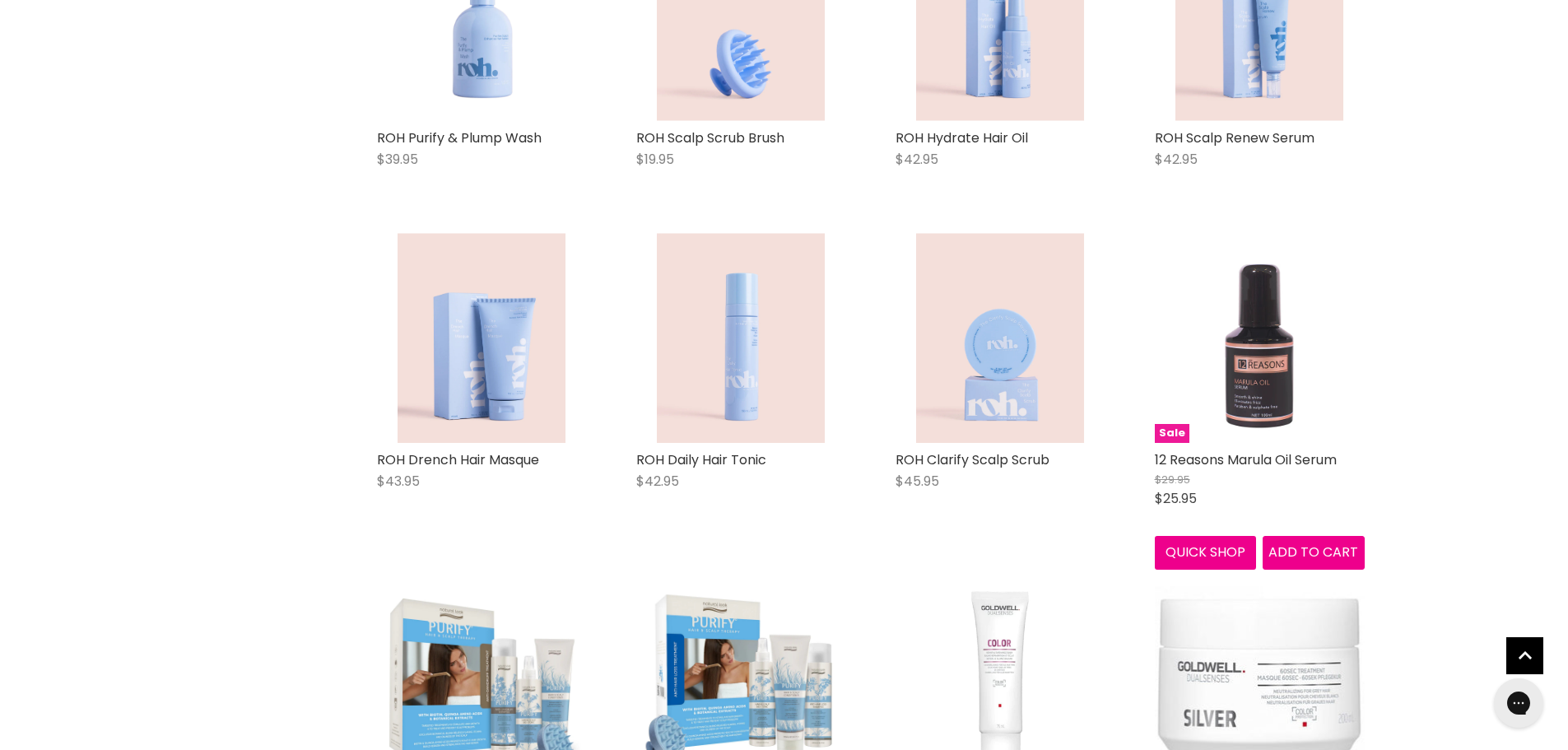
click at [1252, 400] on img "Main content" at bounding box center [1260, 338] width 210 height 210
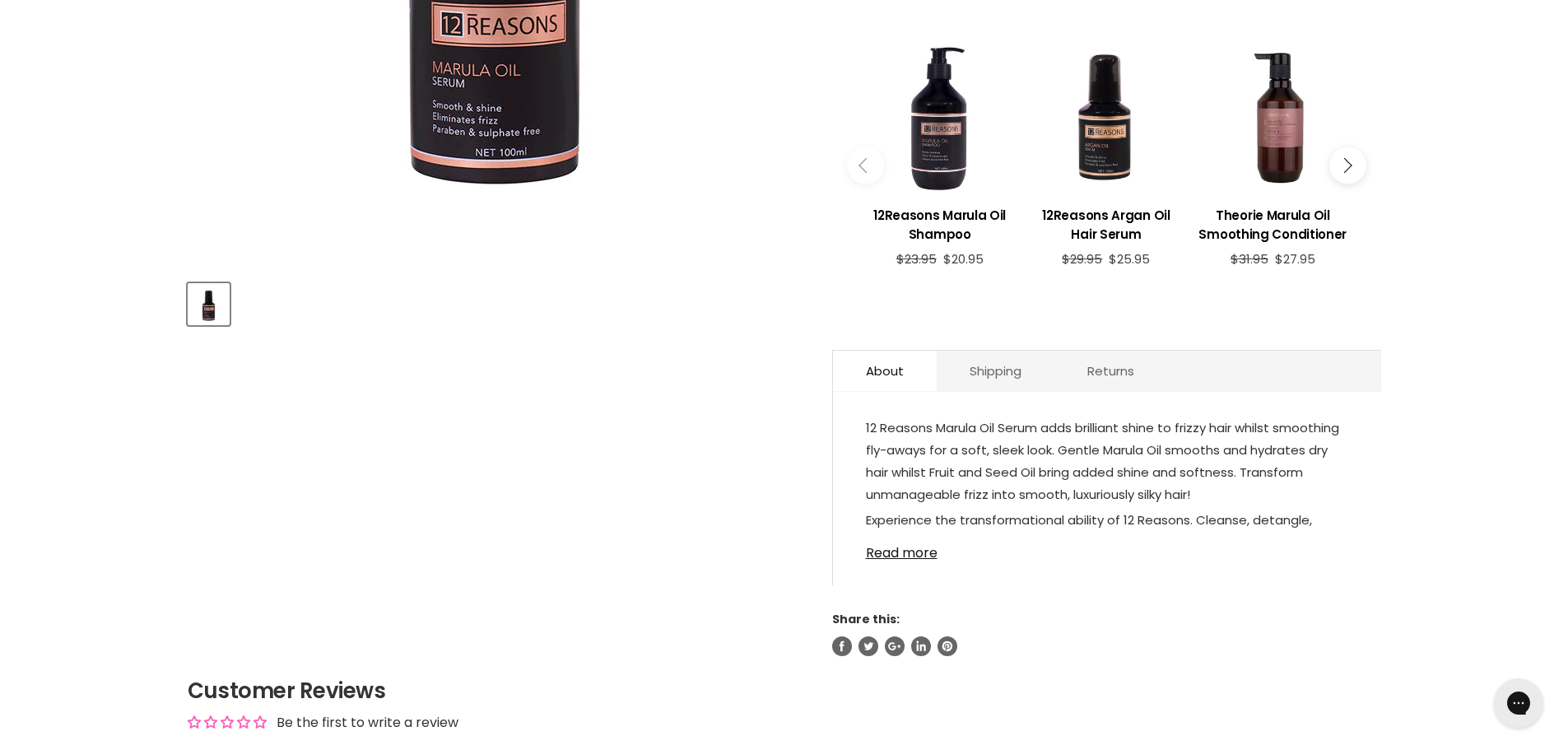
scroll to position [577, 0]
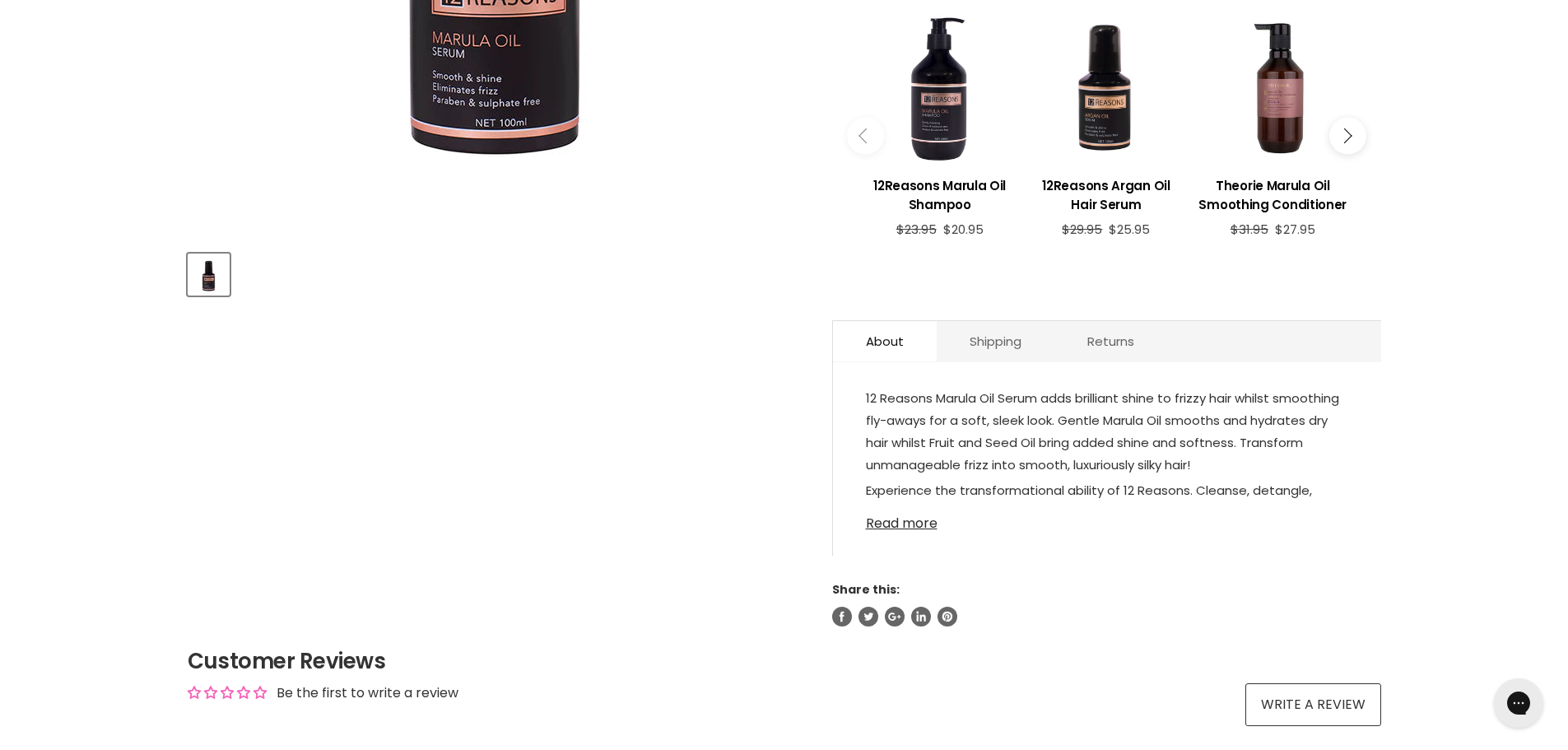
click at [916, 524] on link "Read more" at bounding box center [1107, 518] width 482 height 25
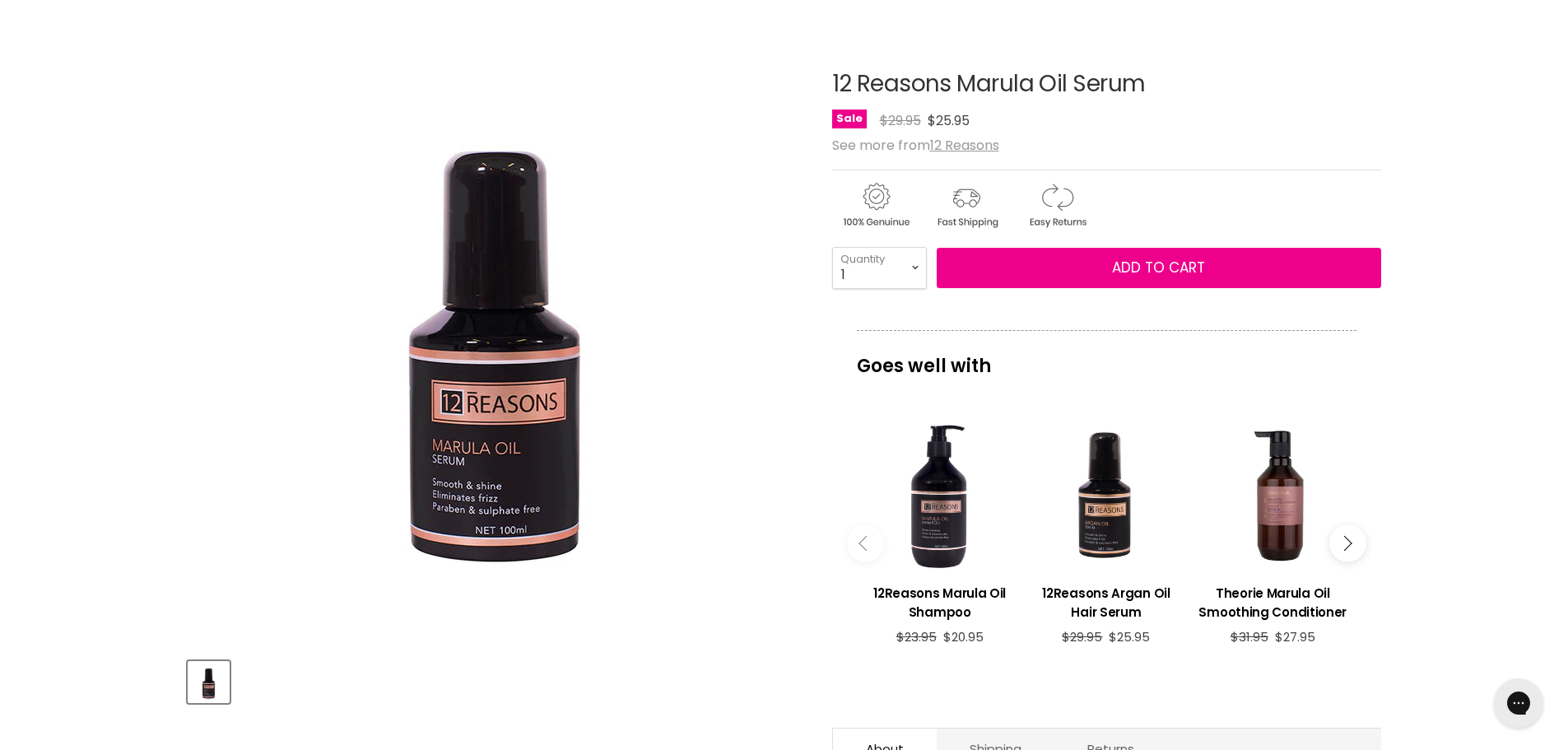
scroll to position [165, 0]
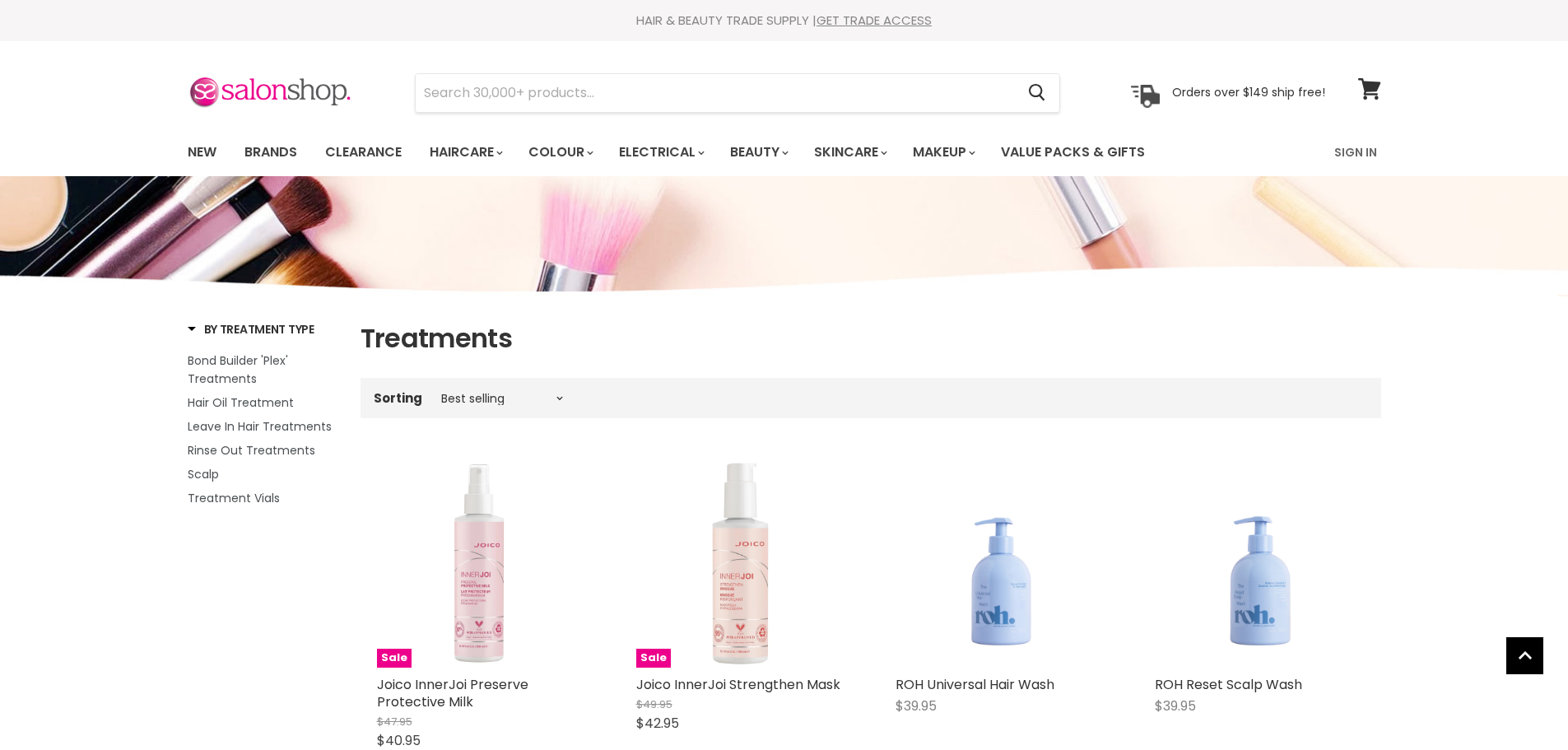
scroll to position [1121, 0]
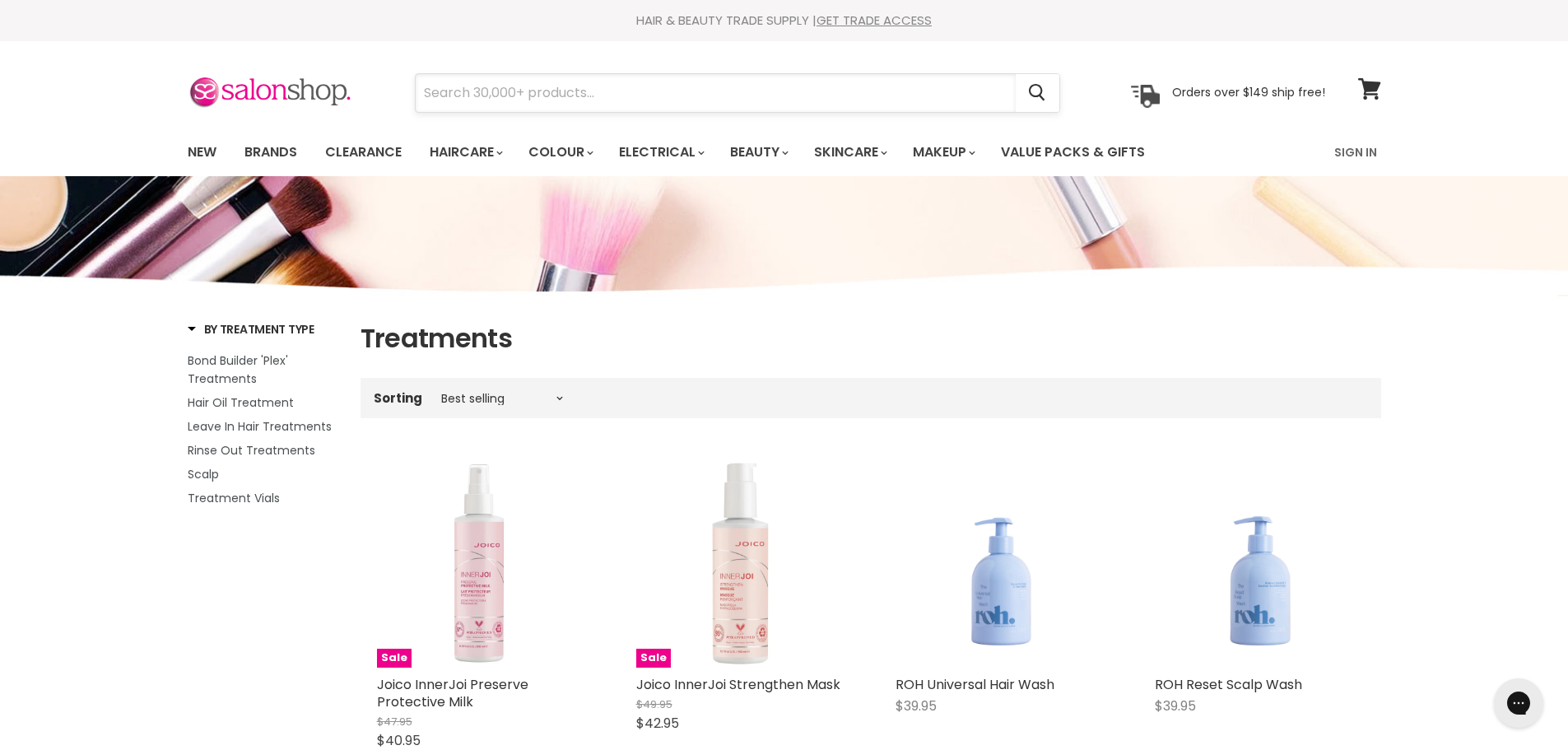
click at [425, 90] on input "Search" at bounding box center [716, 93] width 600 height 38
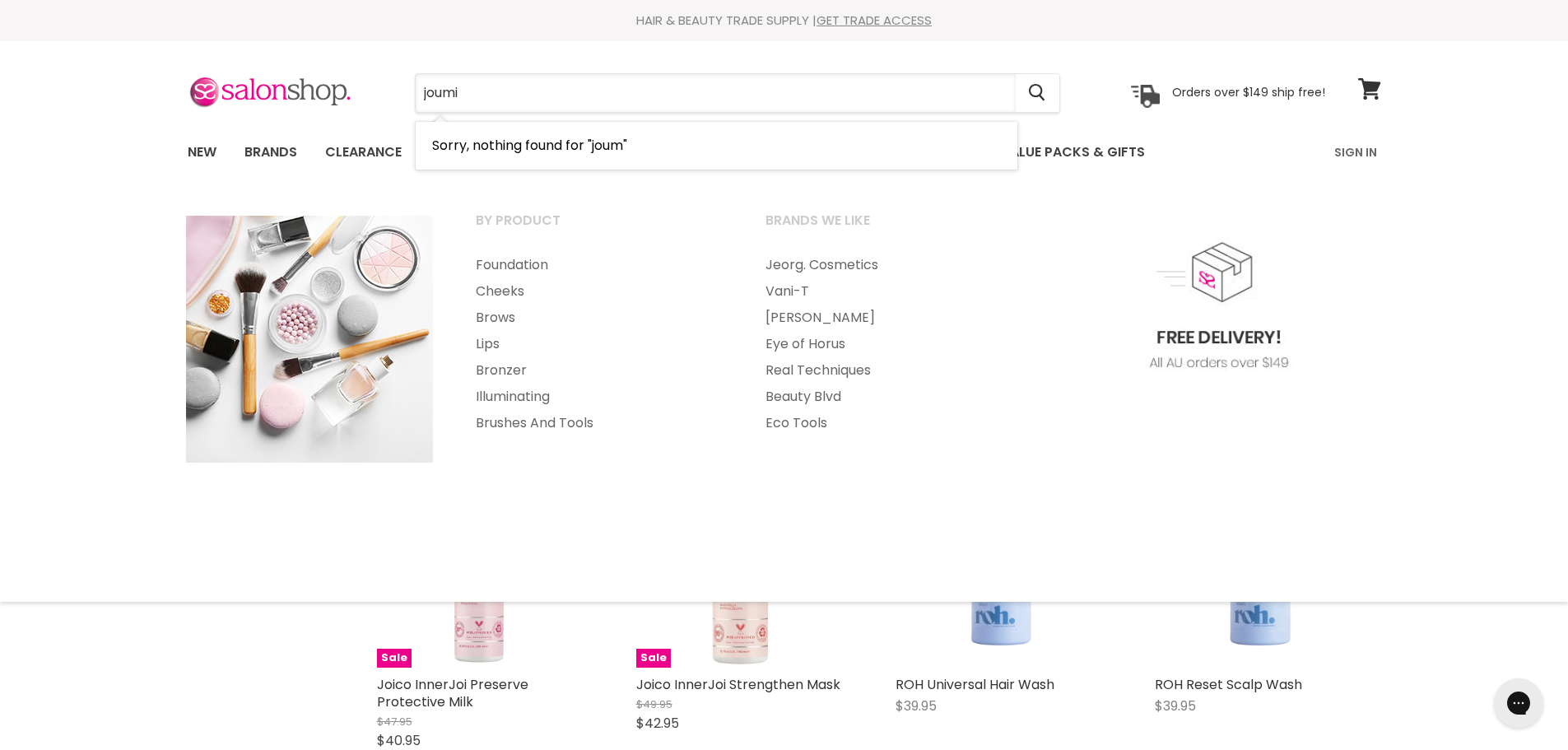
type input "joumia"
